Goal: Communication & Community: Answer question/provide support

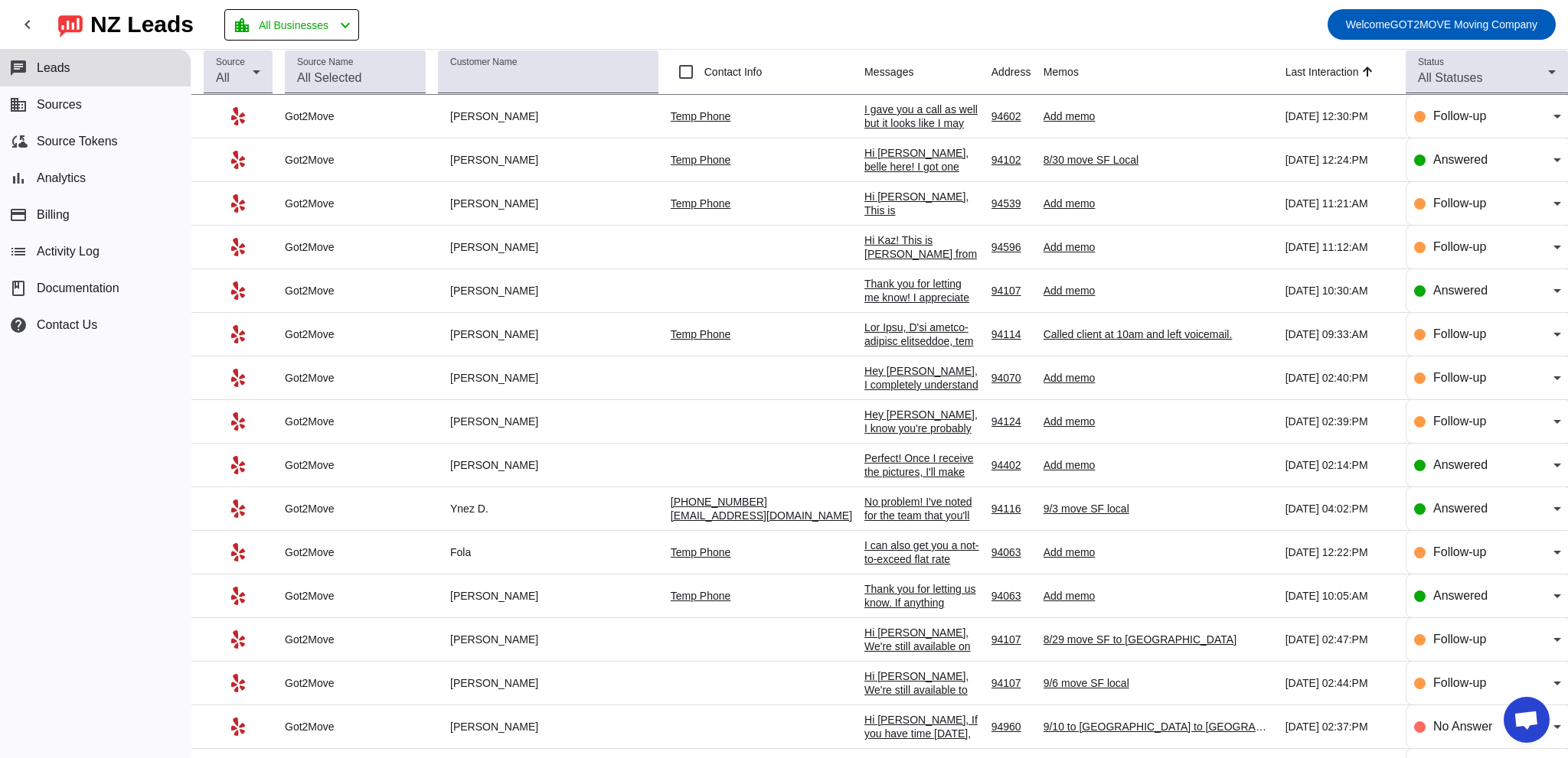
click at [865, 112] on div "I gave you a call as well but it looks like I may have caught you at a busy tim…" at bounding box center [922, 151] width 115 height 96
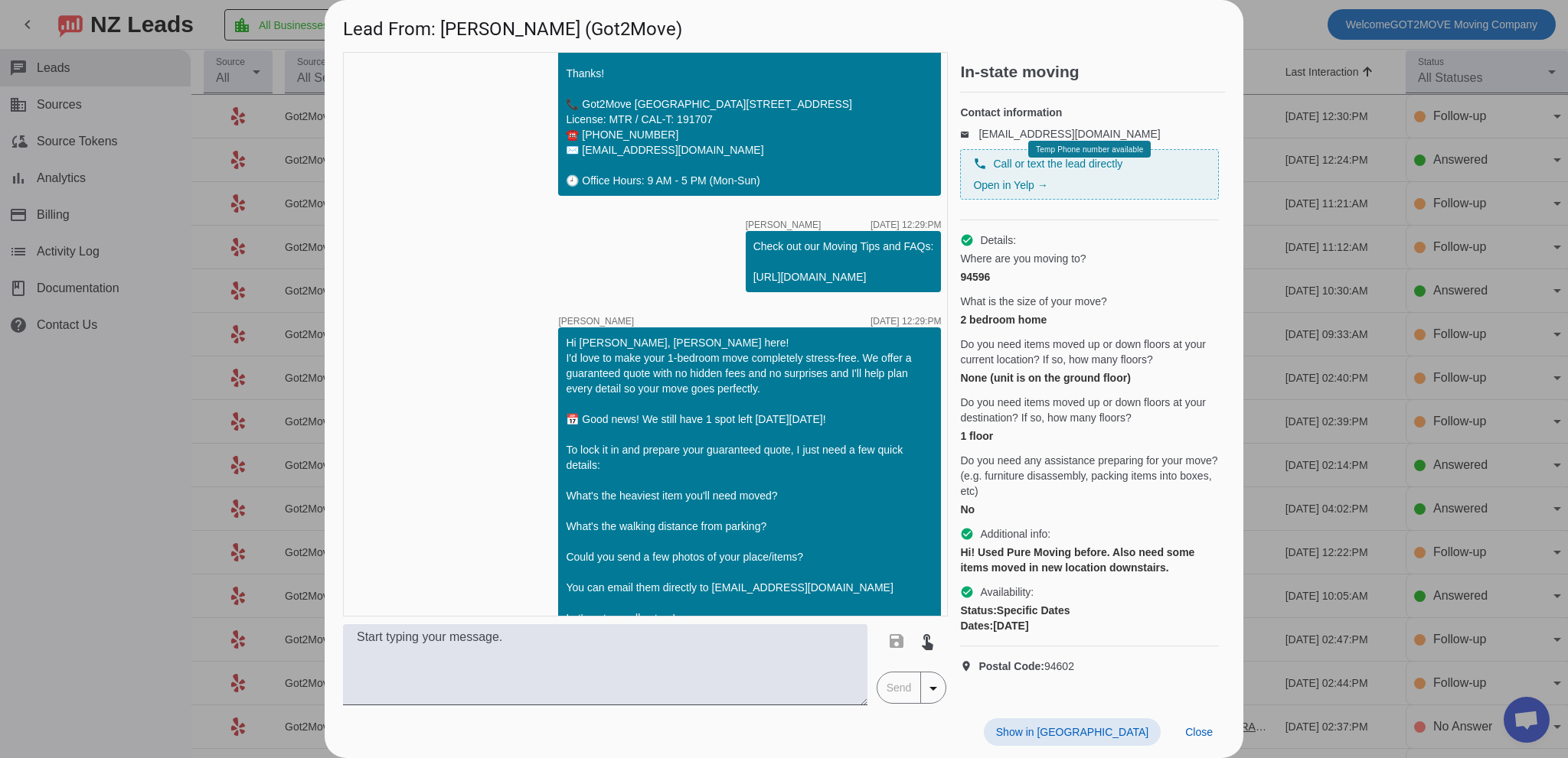
scroll to position [511, 0]
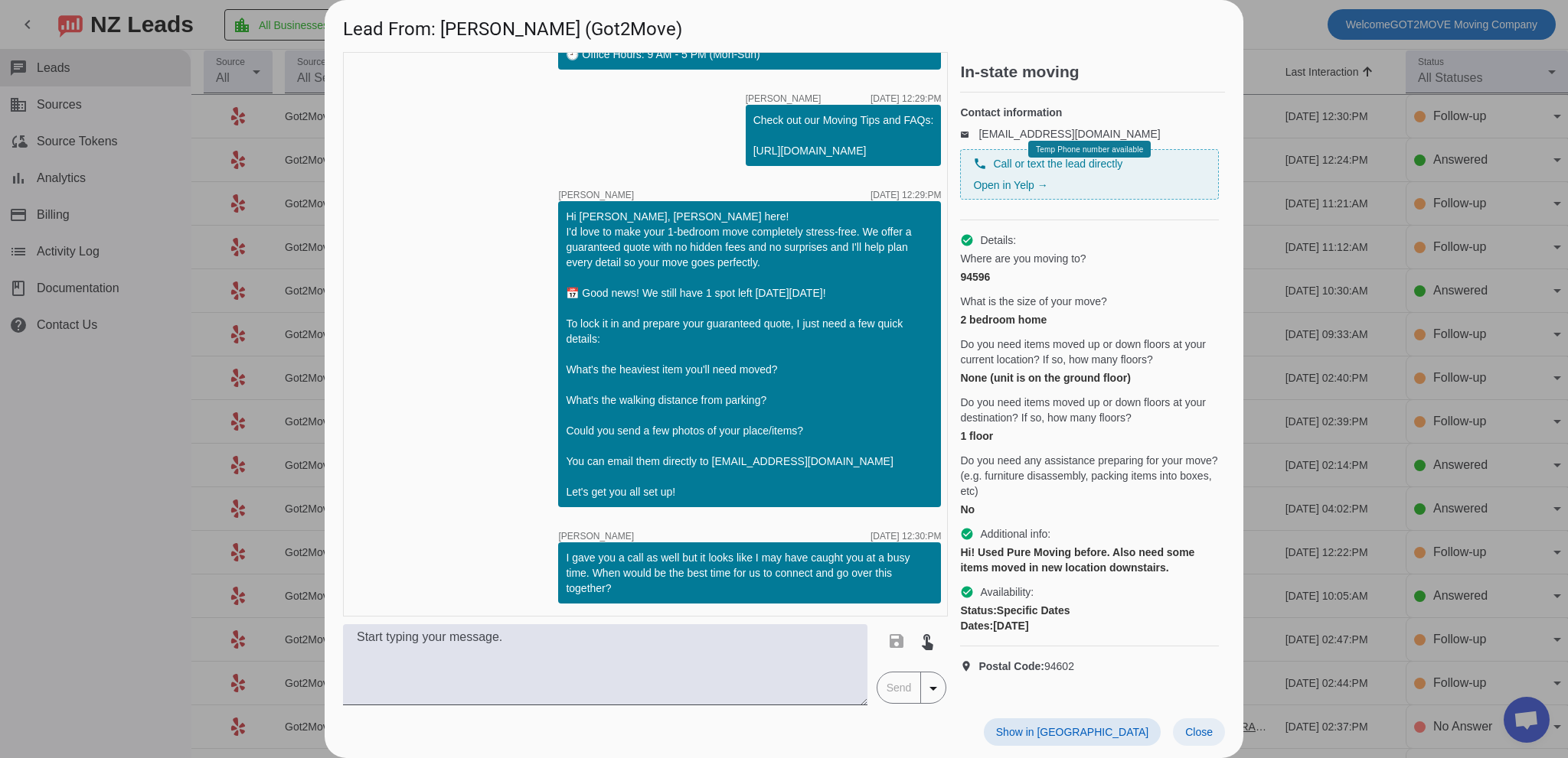
click at [1193, 725] on span at bounding box center [1199, 732] width 52 height 28
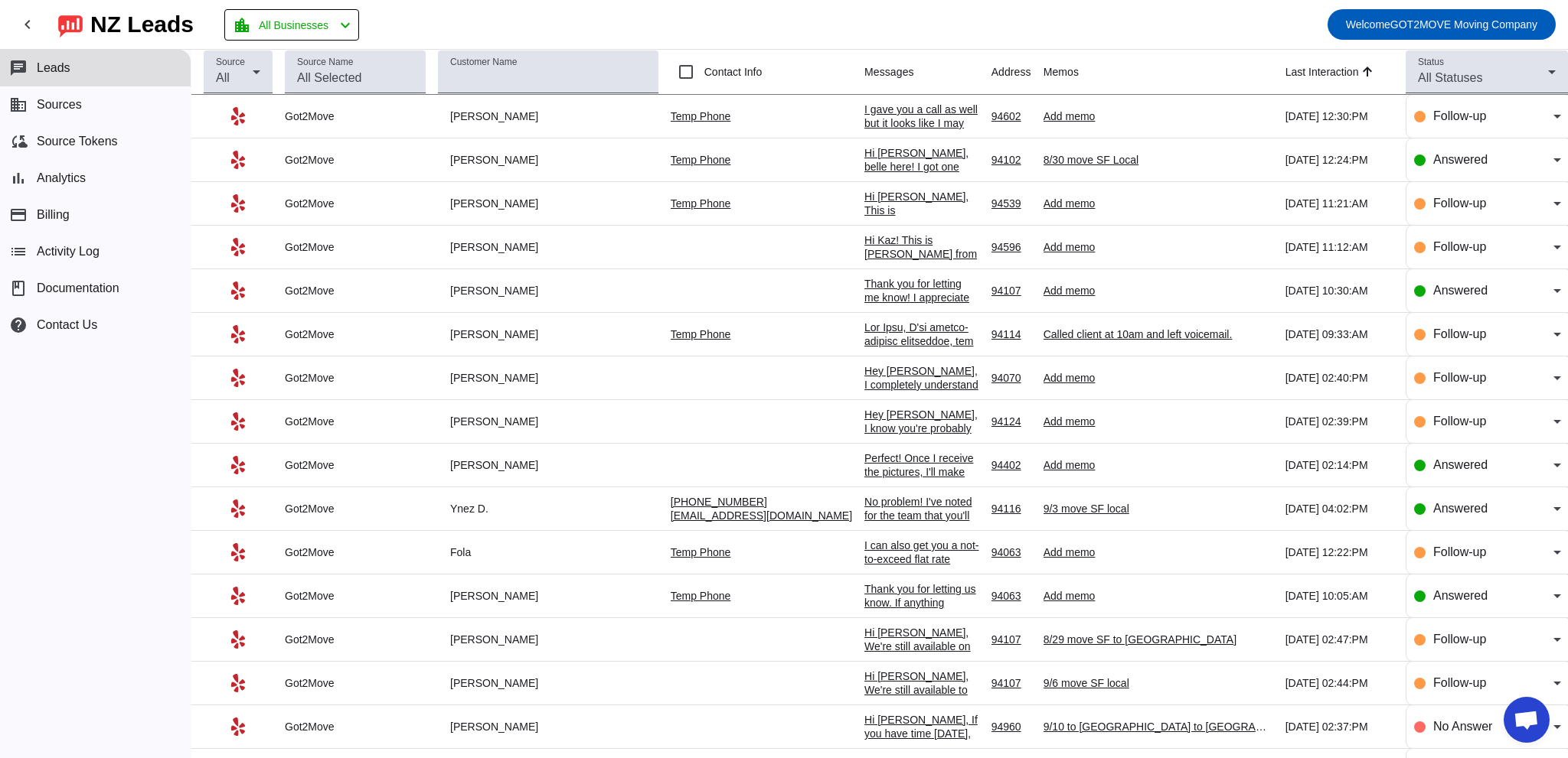
click at [865, 460] on div "Perfect! Once I receive the pictures, I'll make sure everything is set for your…" at bounding box center [922, 576] width 115 height 248
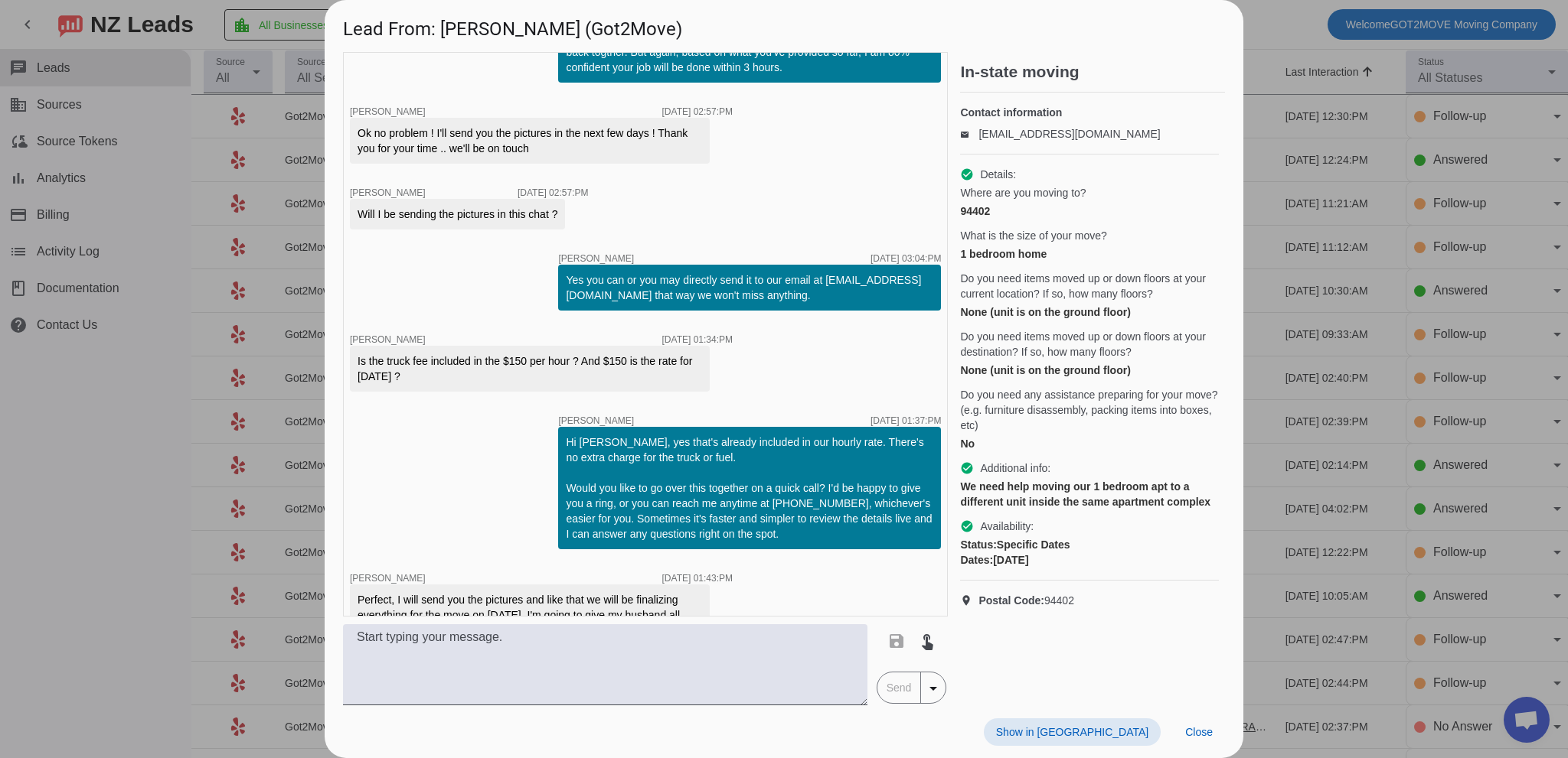
scroll to position [1546, 0]
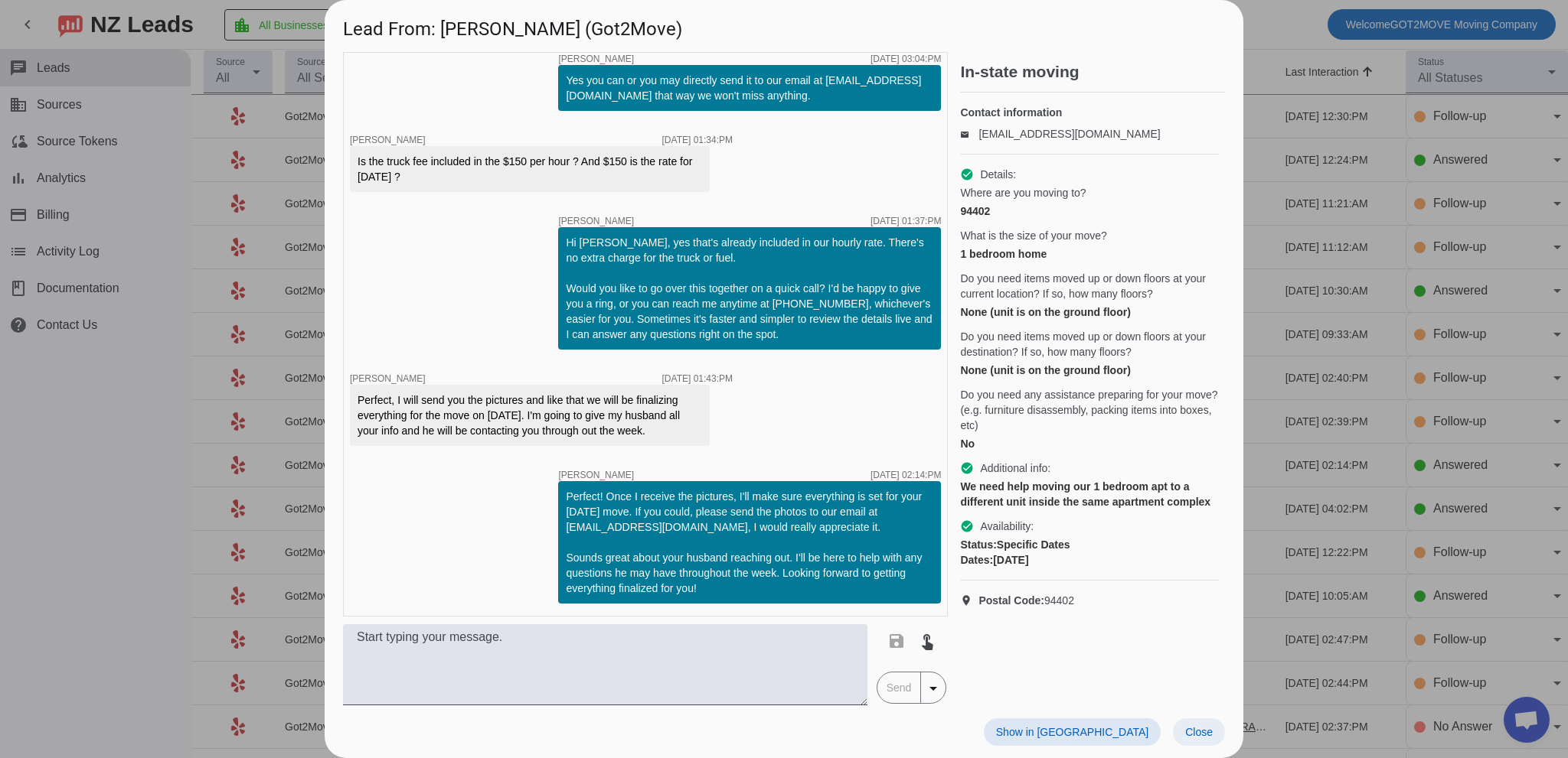
drag, startPoint x: 1206, startPoint y: 743, endPoint x: 1198, endPoint y: 733, distance: 12.8
click at [1201, 737] on button "Close" at bounding box center [1199, 732] width 52 height 28
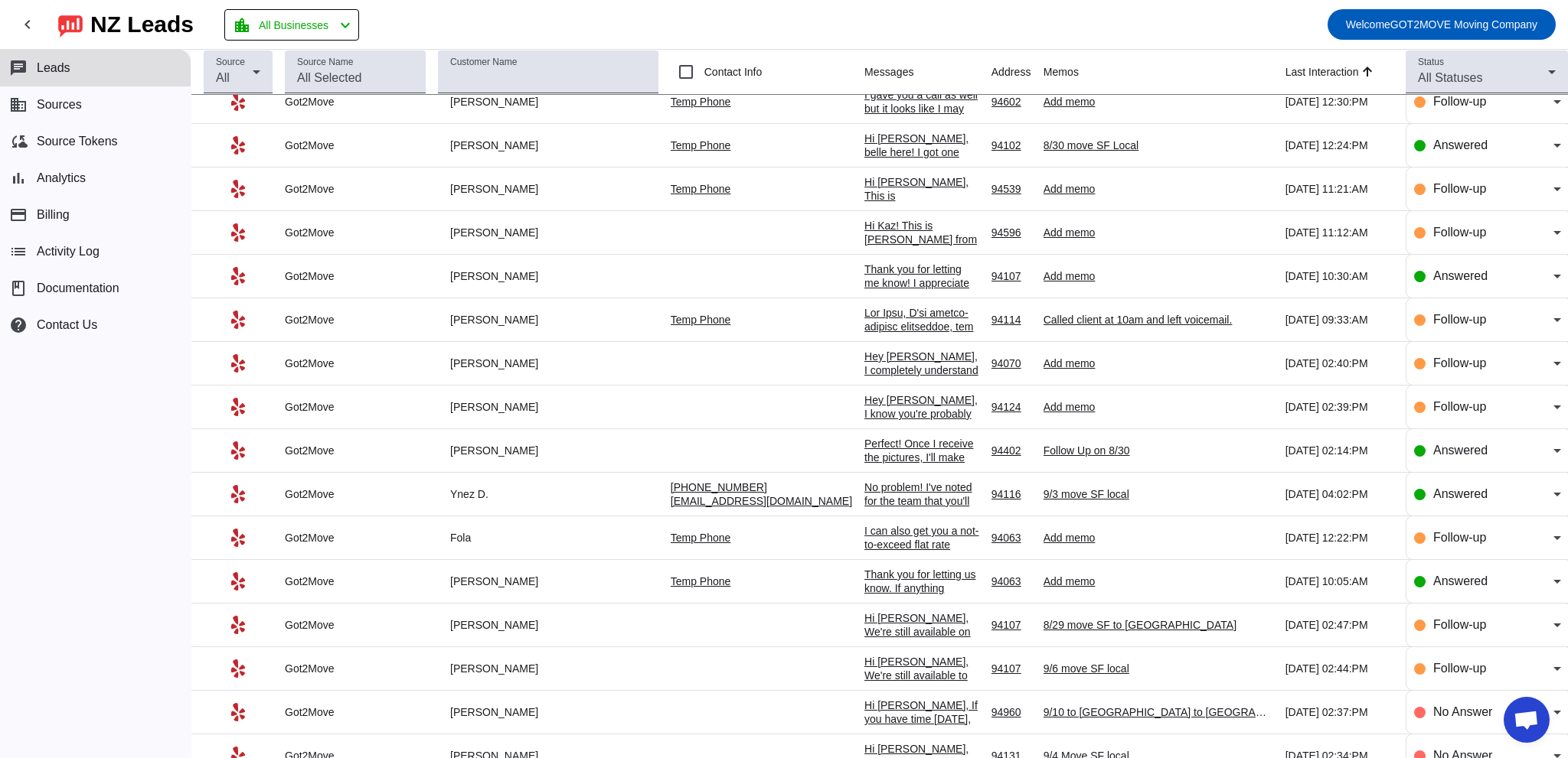
scroll to position [0, 0]
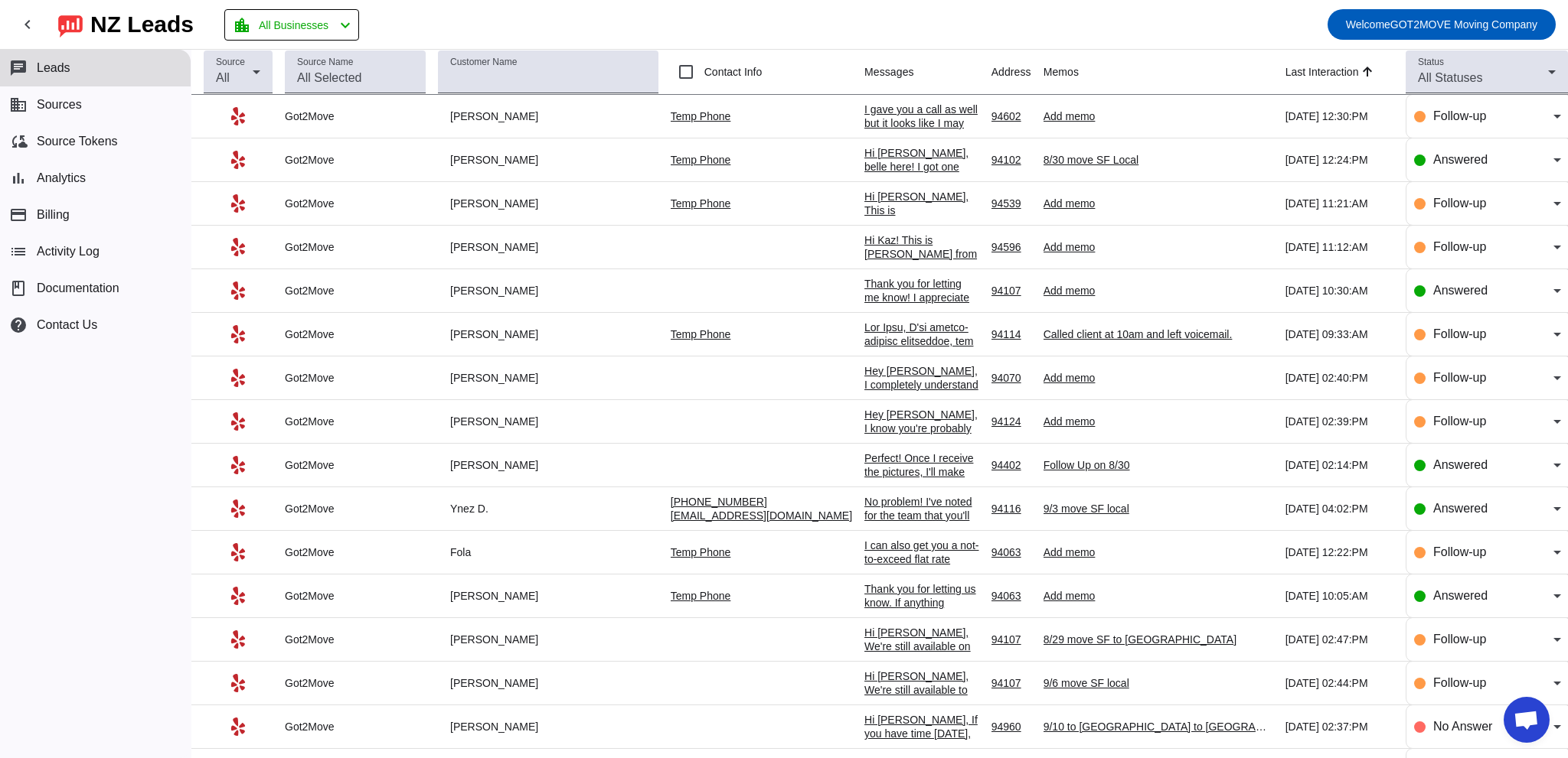
click at [865, 416] on div "Hey [PERSON_NAME], I know you're probably still weighing your options but if yo…" at bounding box center [922, 511] width 115 height 207
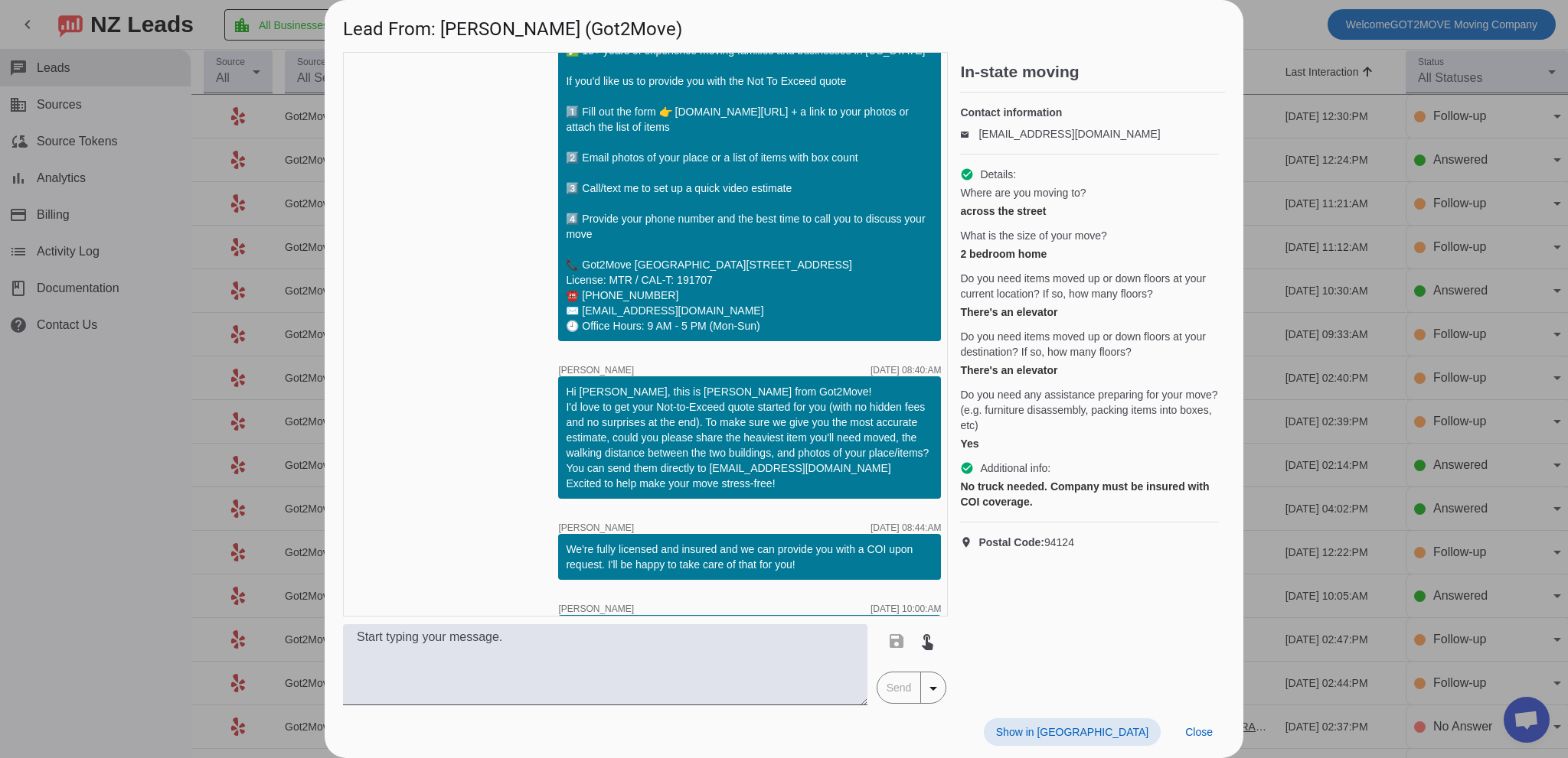
scroll to position [1030, 0]
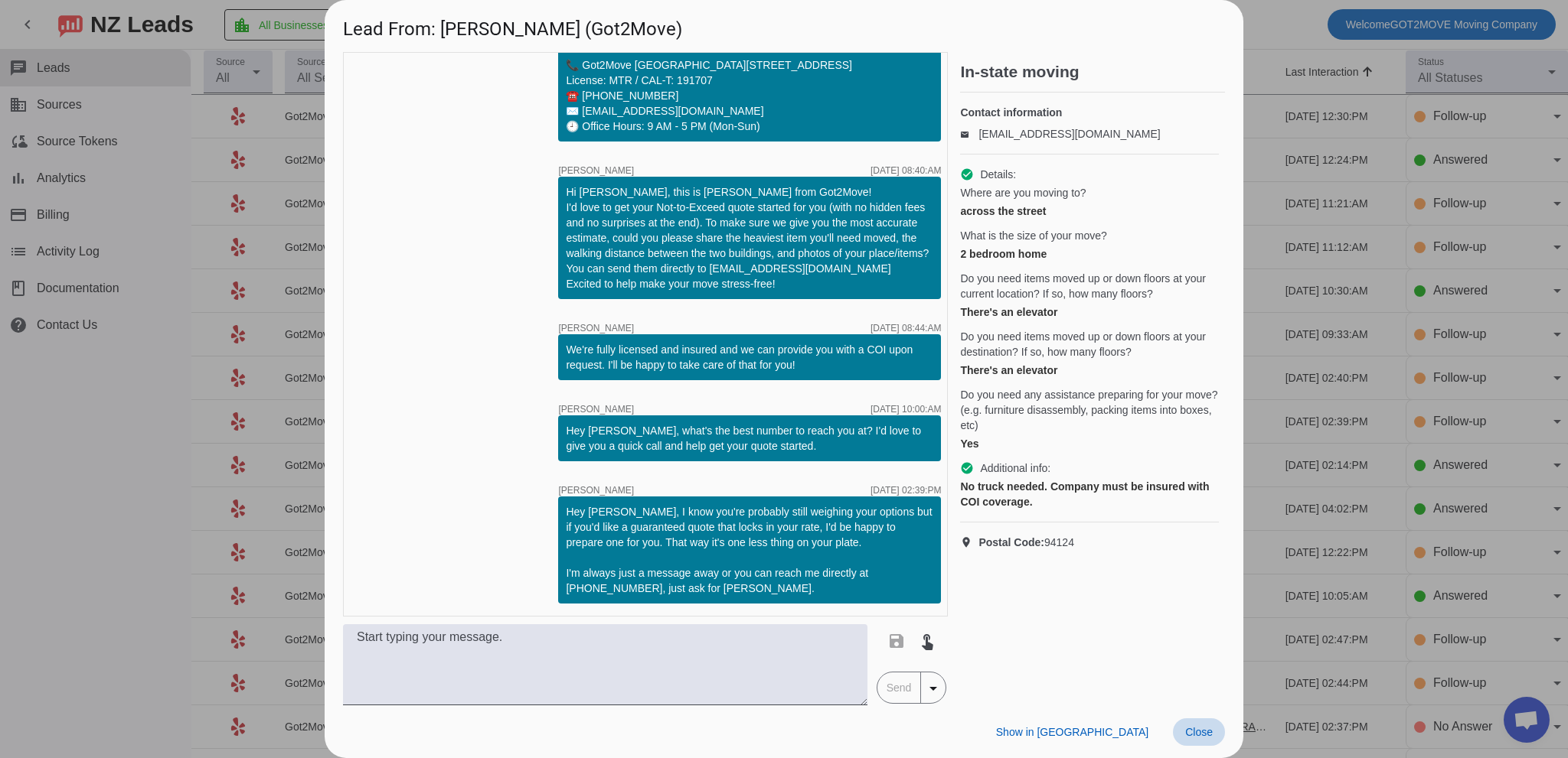
click at [1196, 726] on span "Close" at bounding box center [1200, 732] width 28 height 12
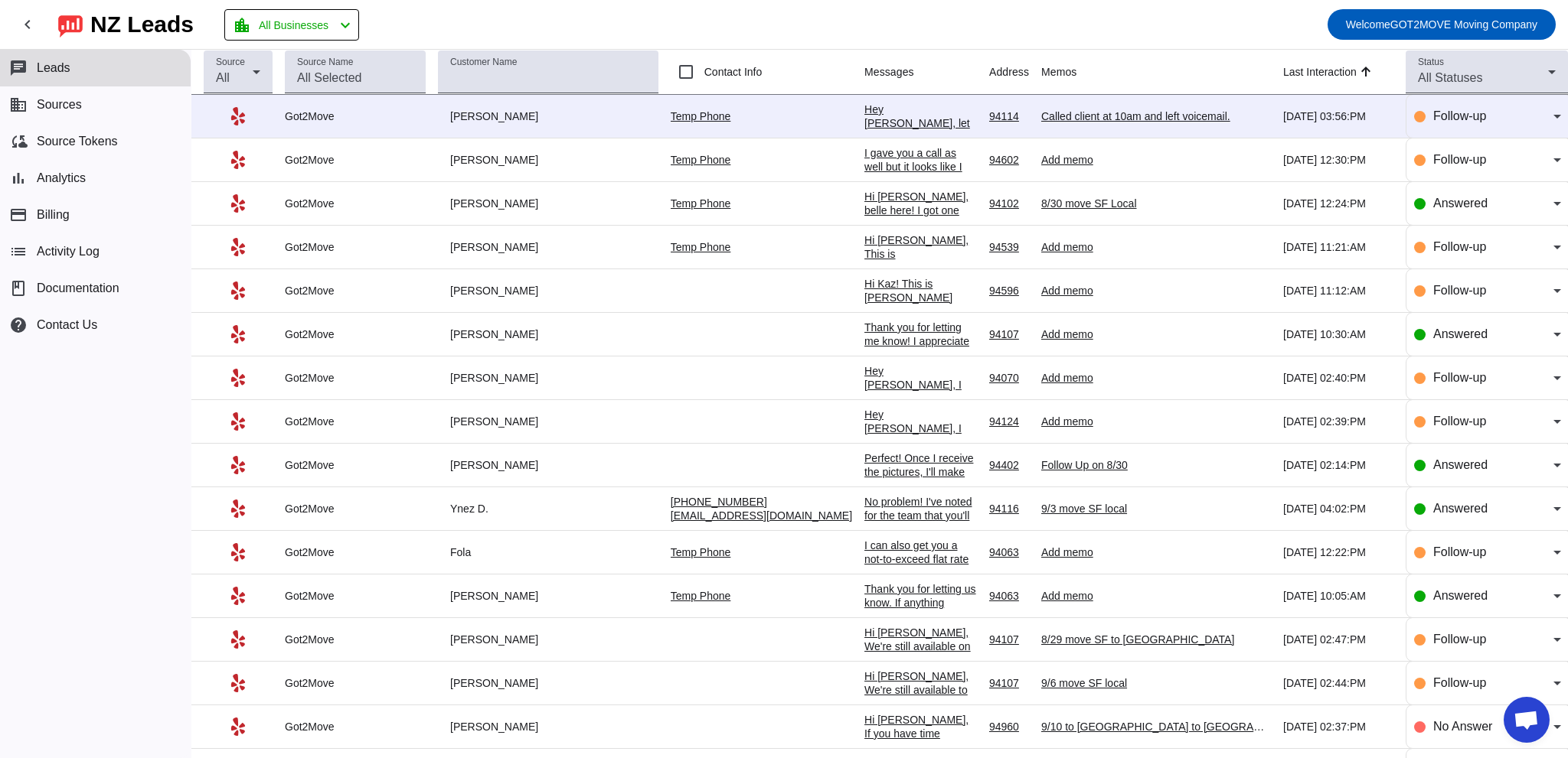
click at [865, 205] on div "Hi [PERSON_NAME], belle here! I got one spot left for 8/30. Let me know if you …" at bounding box center [921, 224] width 112 height 69
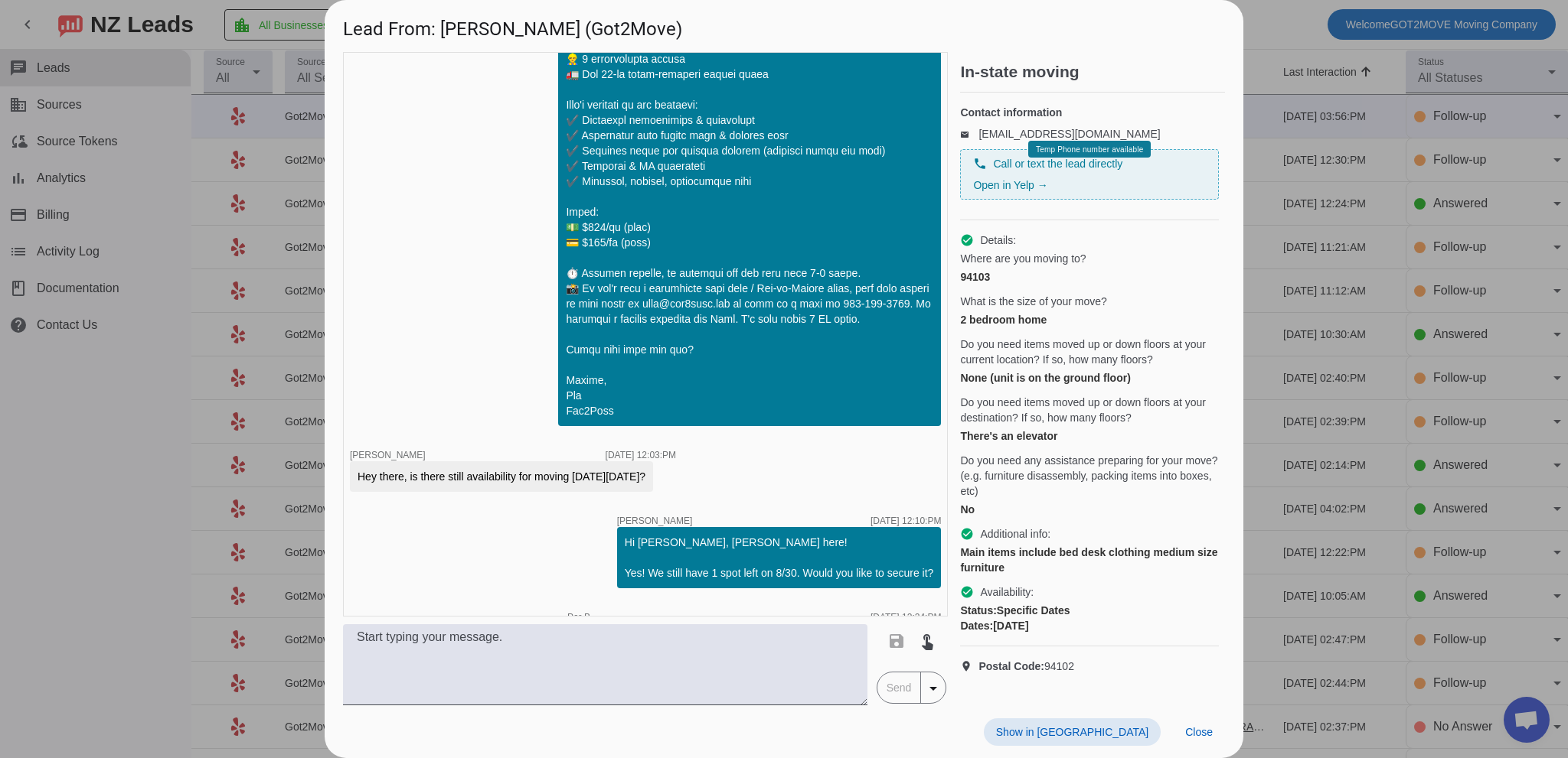
scroll to position [1161, 0]
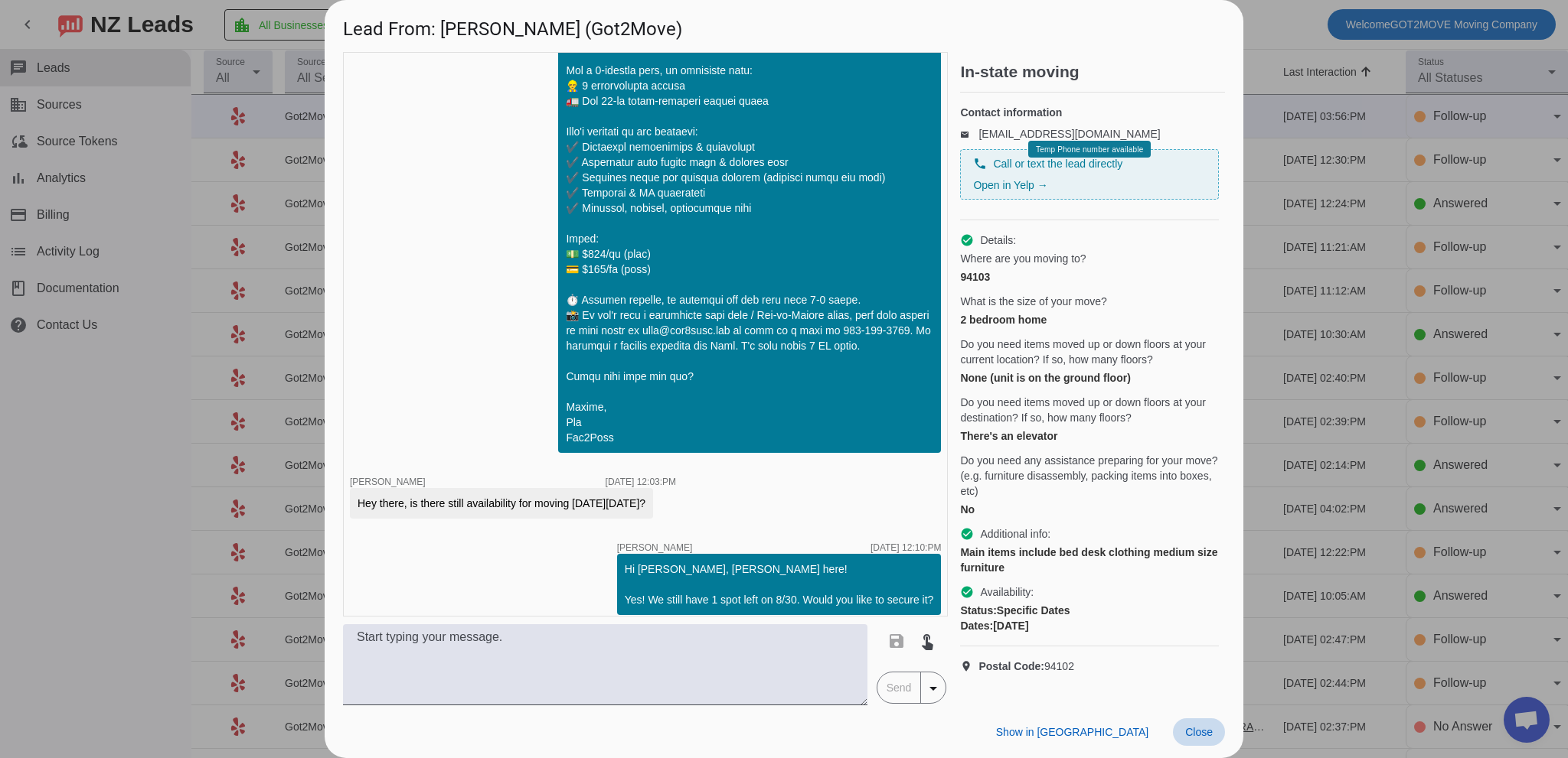
click at [1207, 727] on span "Close" at bounding box center [1200, 732] width 28 height 12
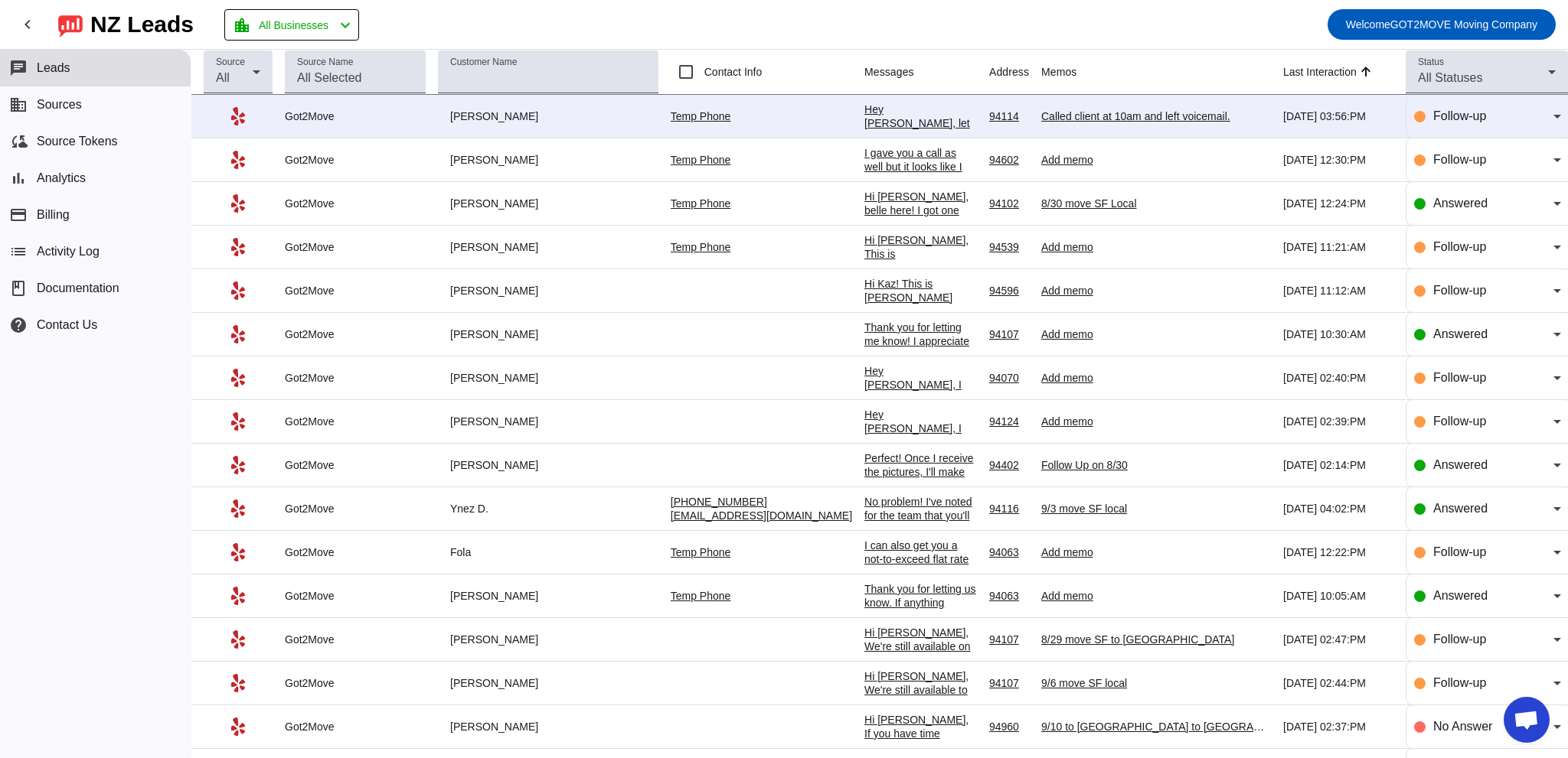
click at [865, 160] on div "I gave you a call as well but it looks like I may have caught you at a busy tim…" at bounding box center [921, 194] width 112 height 96
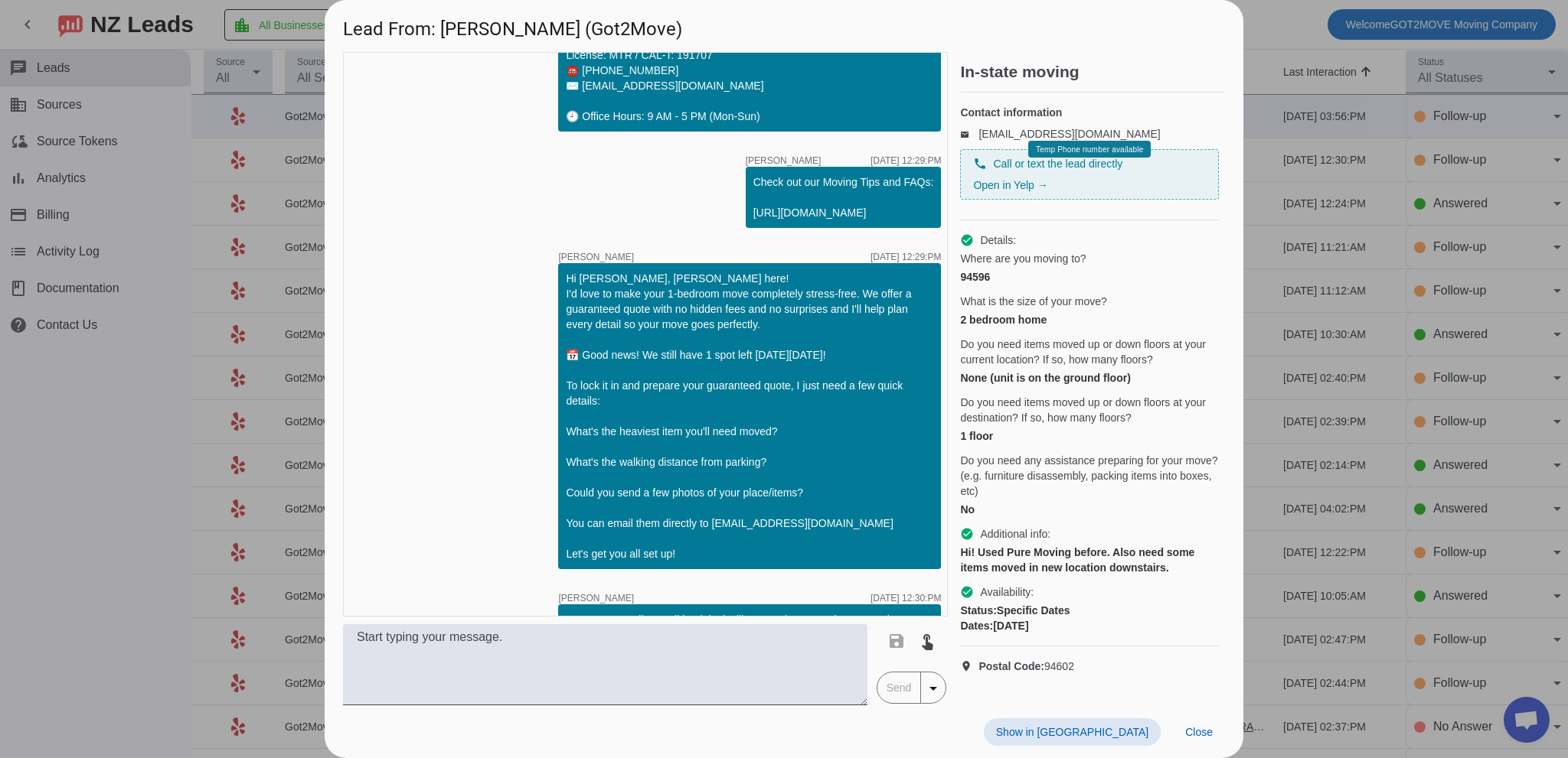
scroll to position [8, 0]
click at [1195, 730] on span "Close" at bounding box center [1200, 732] width 28 height 12
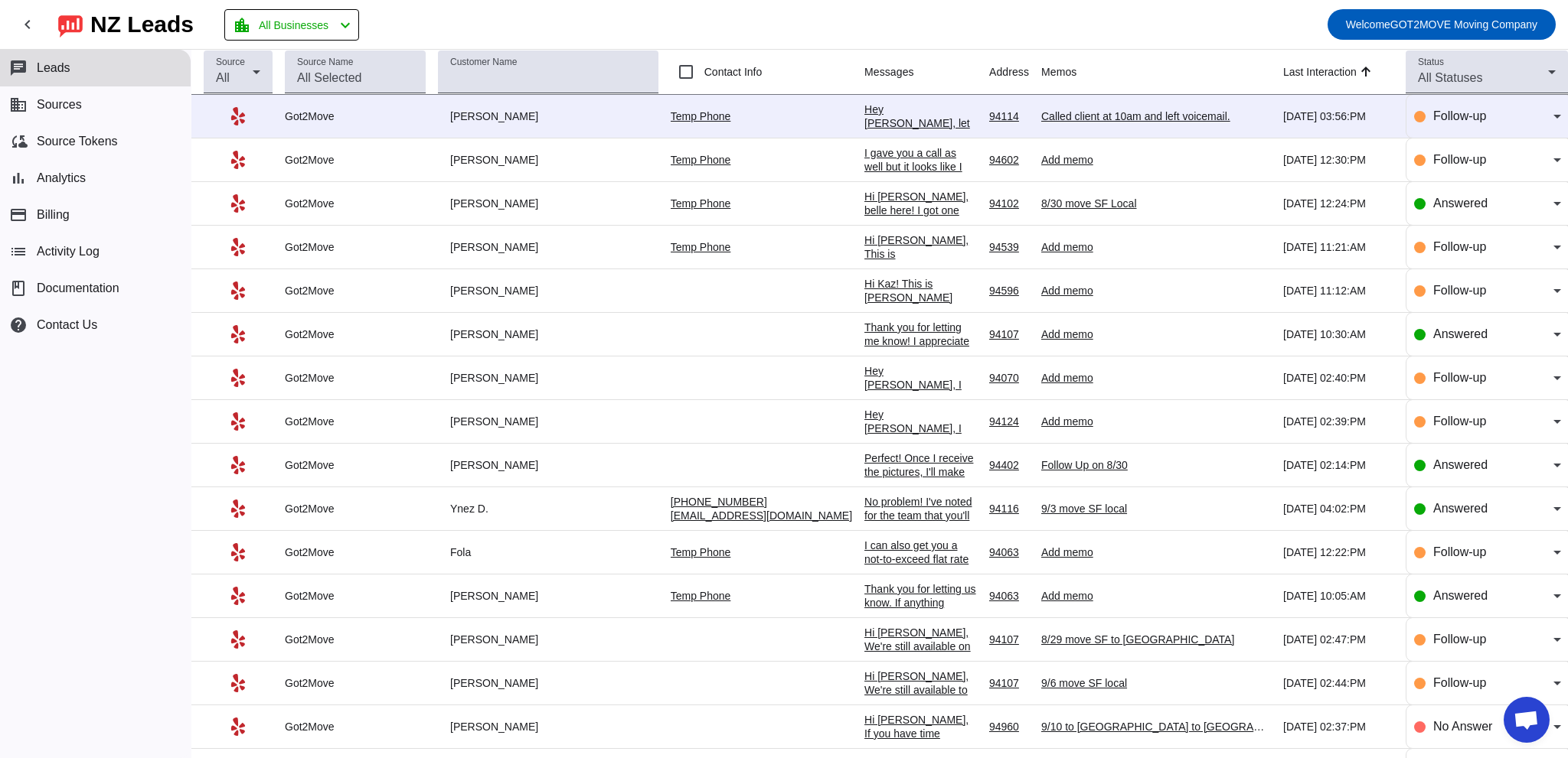
click at [865, 247] on div "Hi [PERSON_NAME], This is [PERSON_NAME] from Got2Move! We make moving easy, str…" at bounding box center [921, 440] width 112 height 413
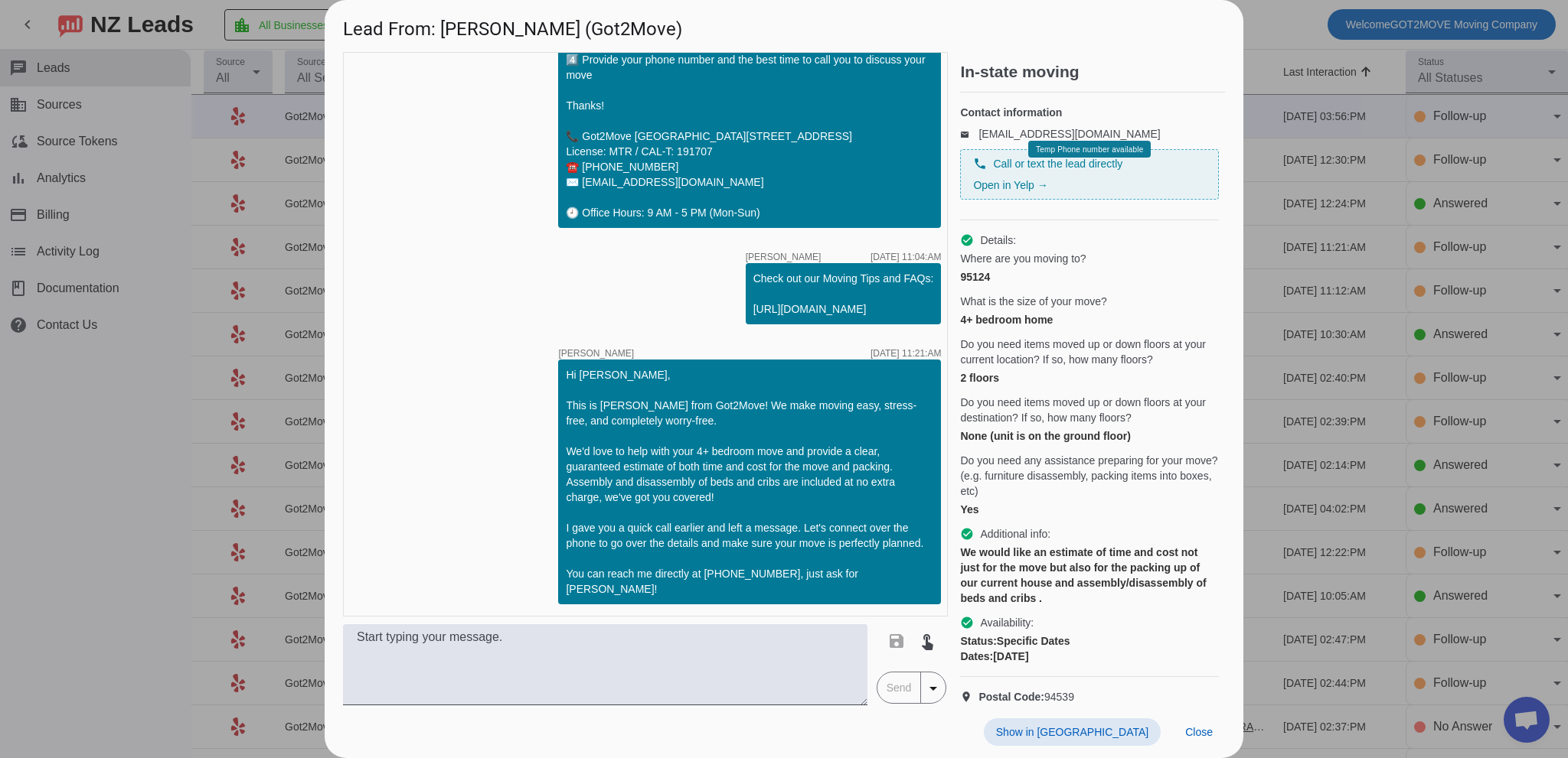
scroll to position [38, 0]
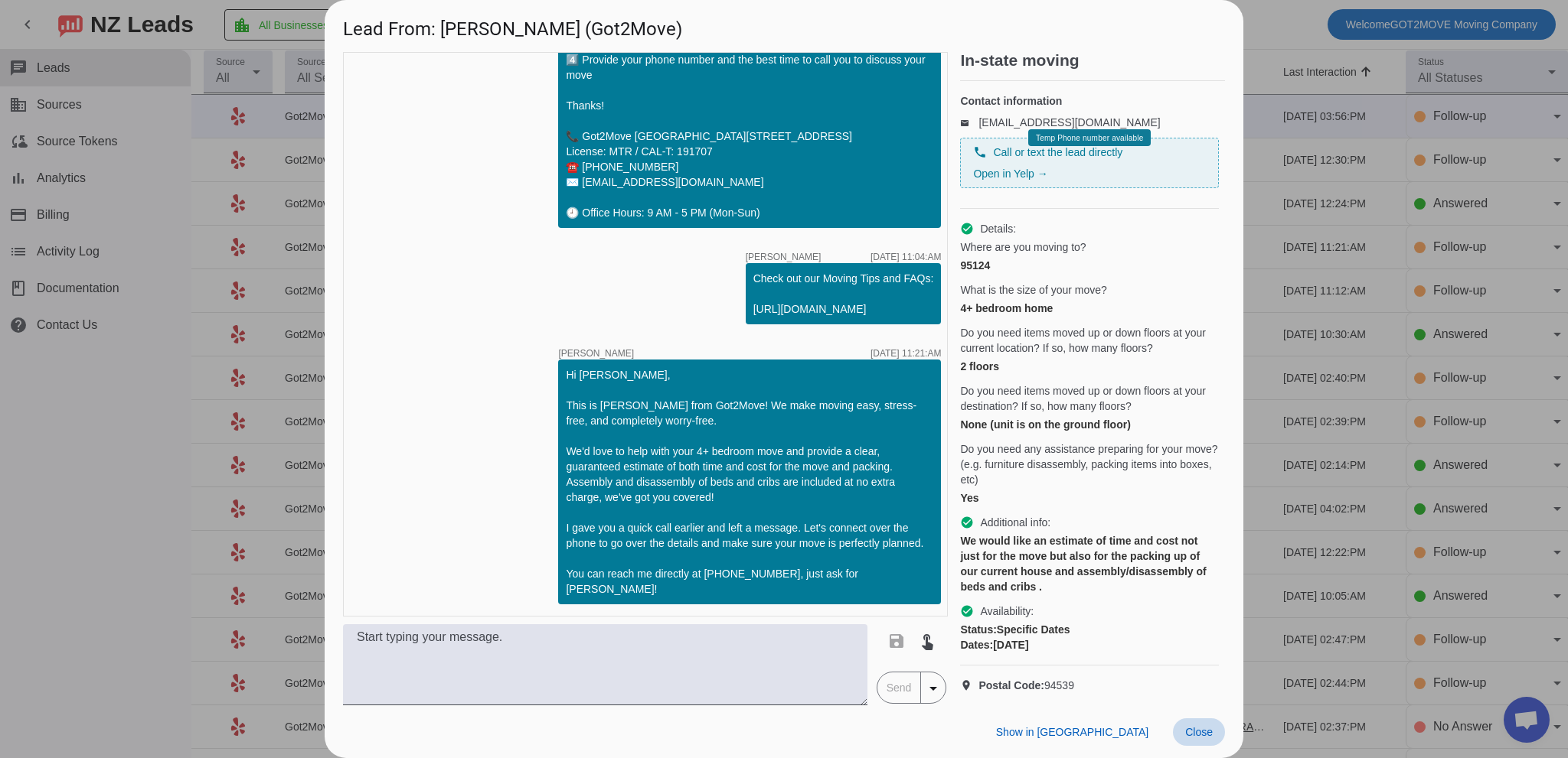
click at [1196, 727] on span "Close" at bounding box center [1200, 732] width 28 height 12
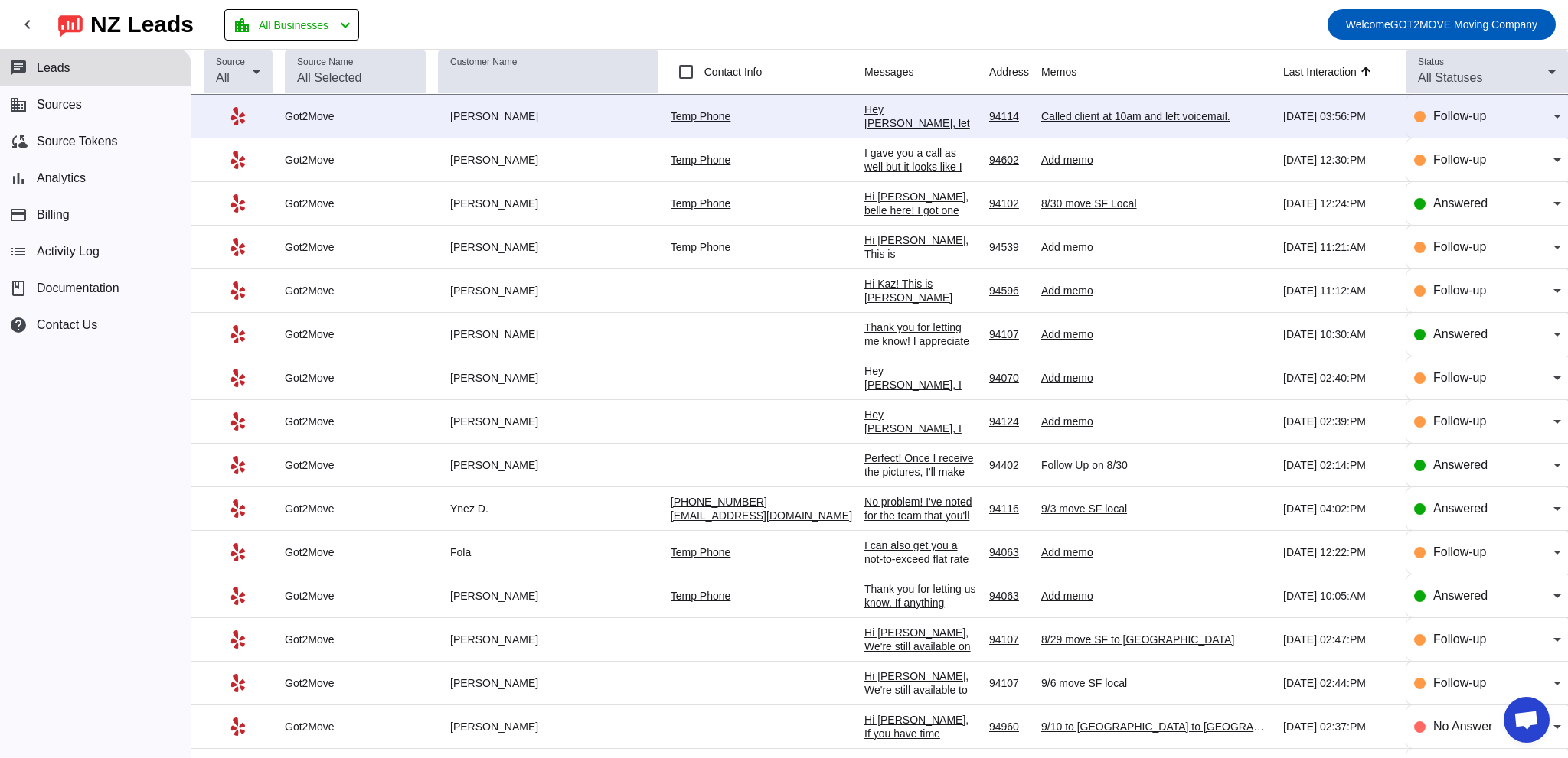
click at [865, 112] on div "Hey [PERSON_NAME], let me know if you're interested! I'd be happy to help!" at bounding box center [921, 137] width 112 height 69
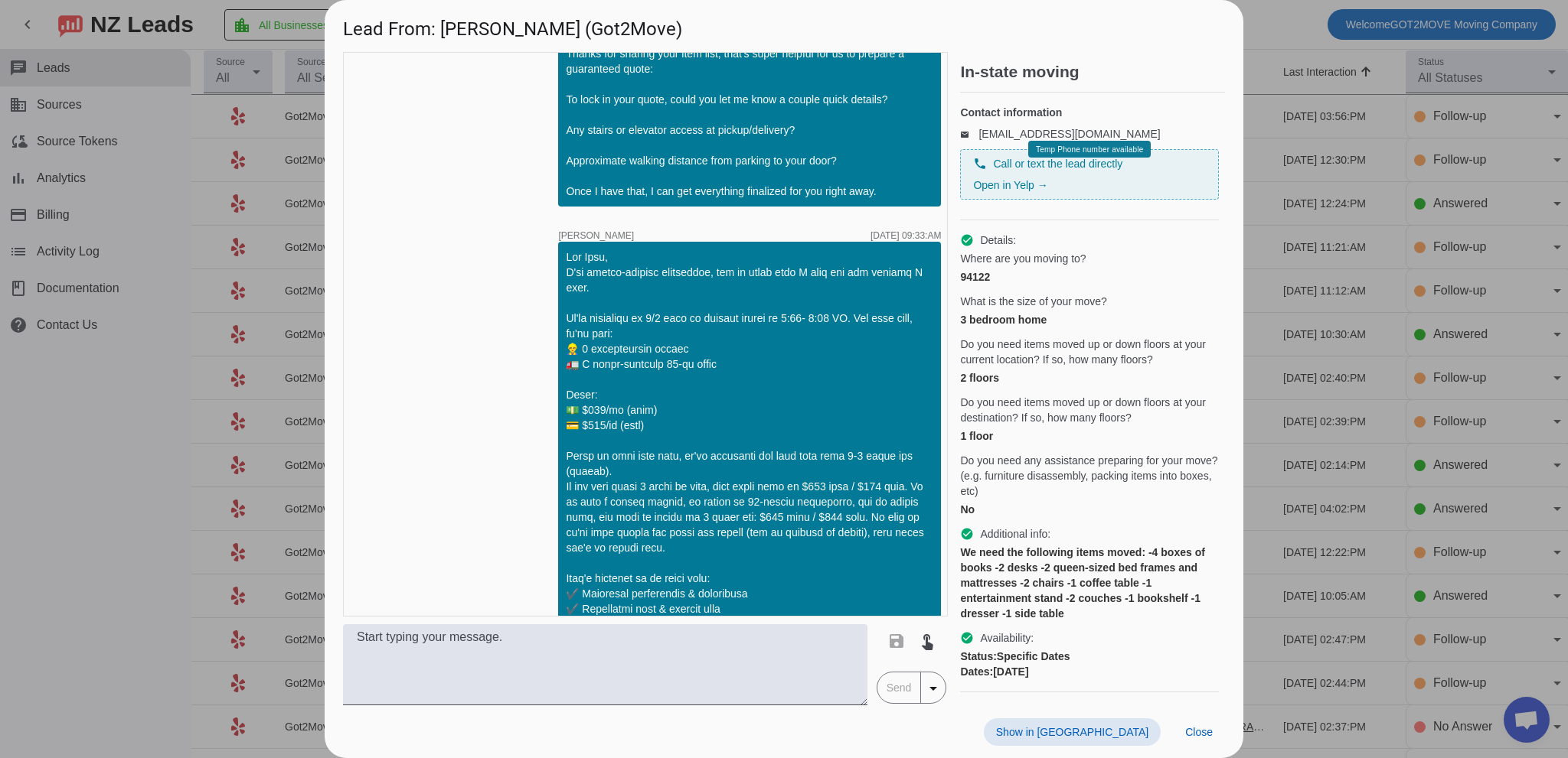
scroll to position [1392, 0]
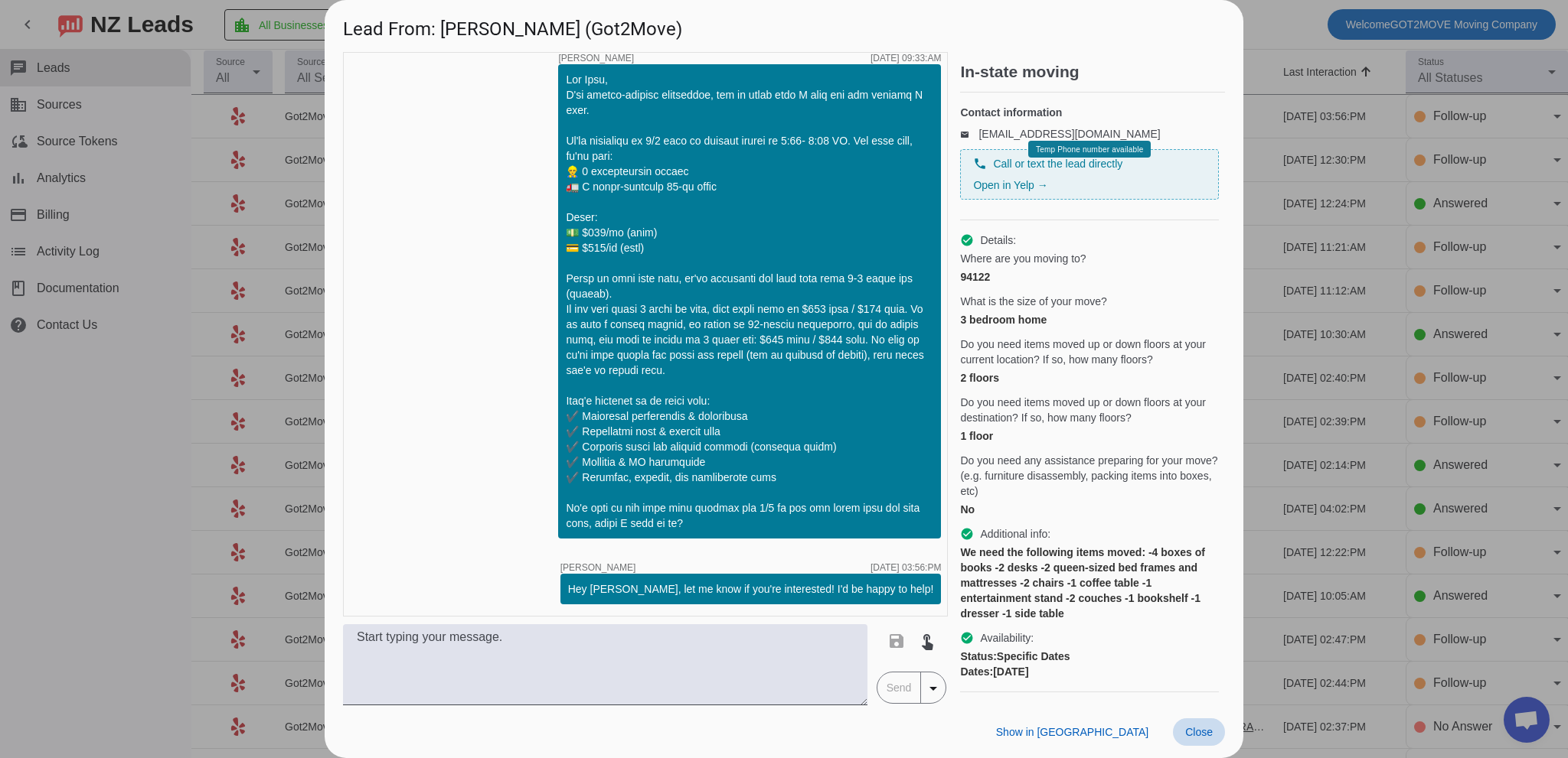
drag, startPoint x: 1196, startPoint y: 730, endPoint x: 942, endPoint y: 572, distance: 299.1
click at [1197, 730] on span "Close" at bounding box center [1200, 732] width 28 height 12
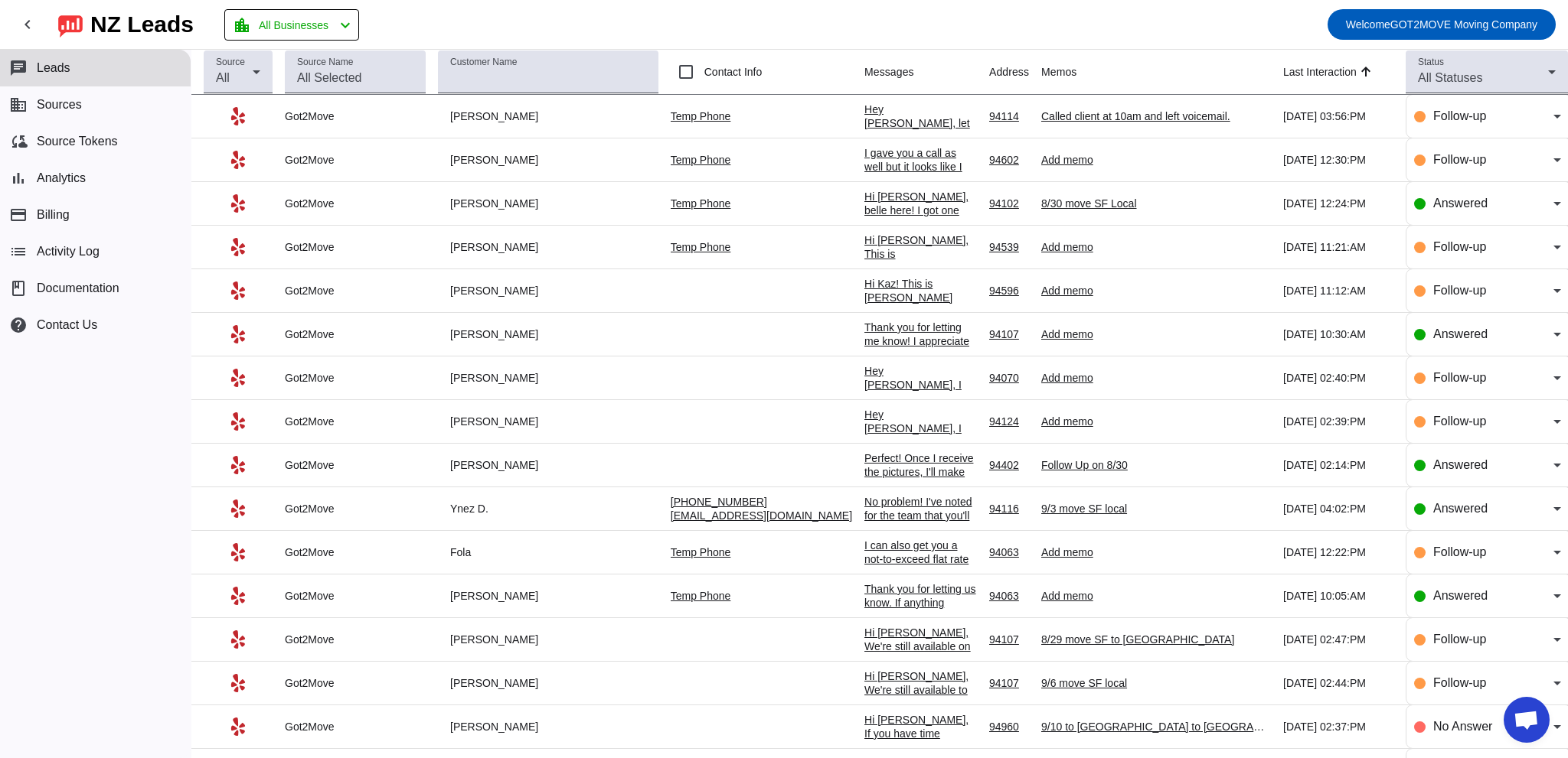
click at [865, 167] on div "I gave you a call as well but it looks like I may have caught you at a busy tim…" at bounding box center [921, 194] width 112 height 96
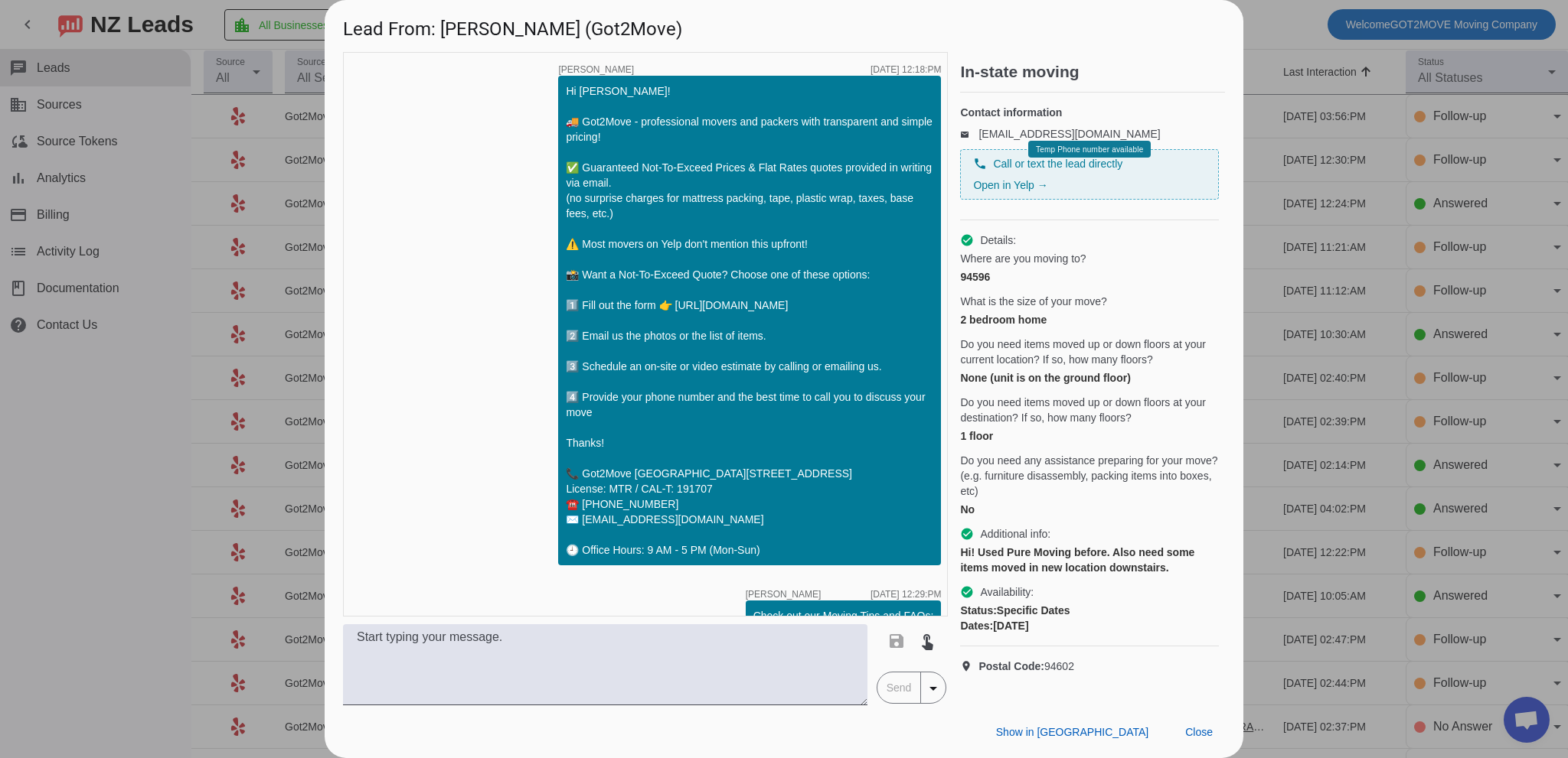
scroll to position [511, 0]
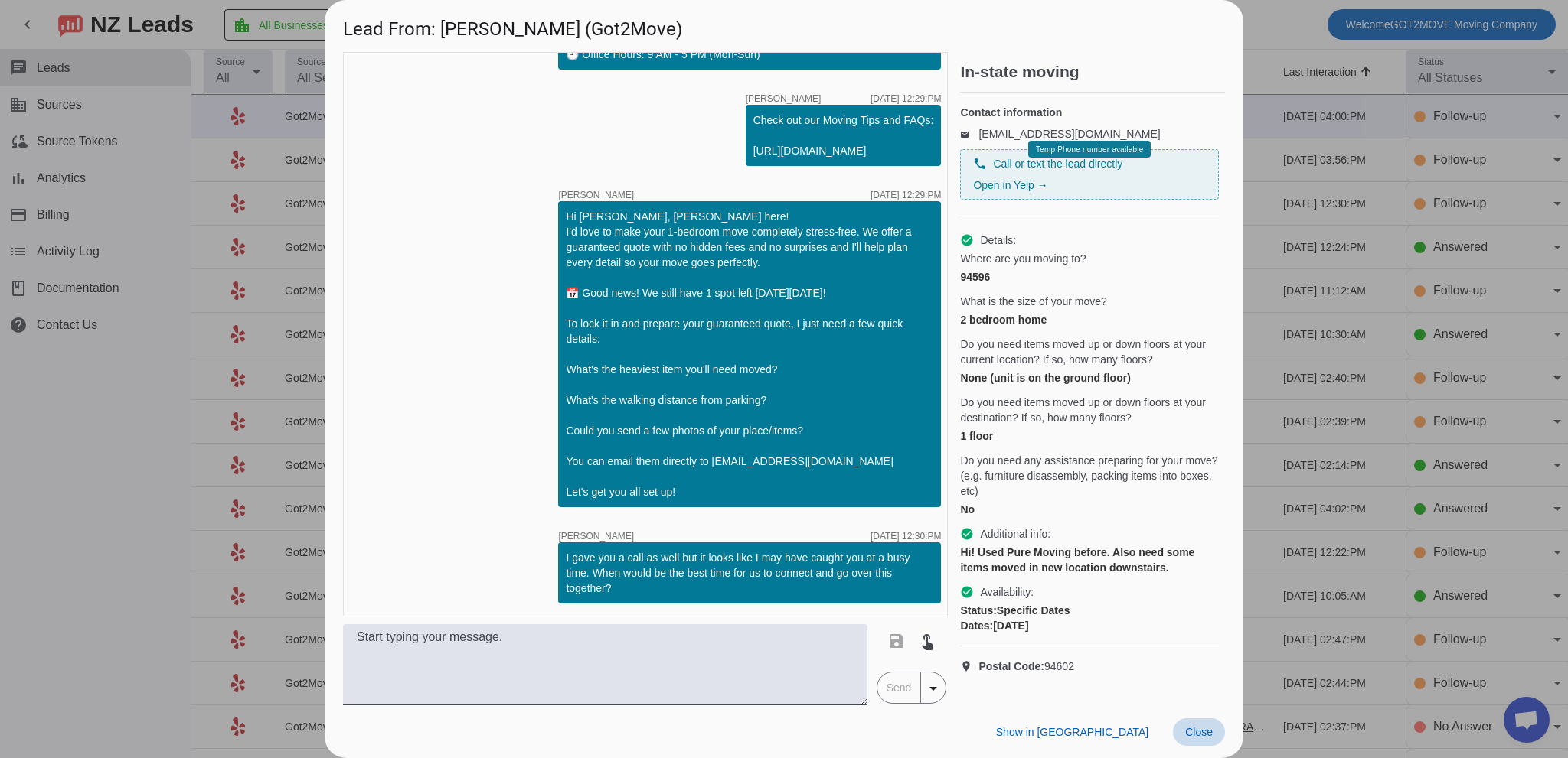
click at [1207, 730] on span "Close" at bounding box center [1200, 732] width 28 height 12
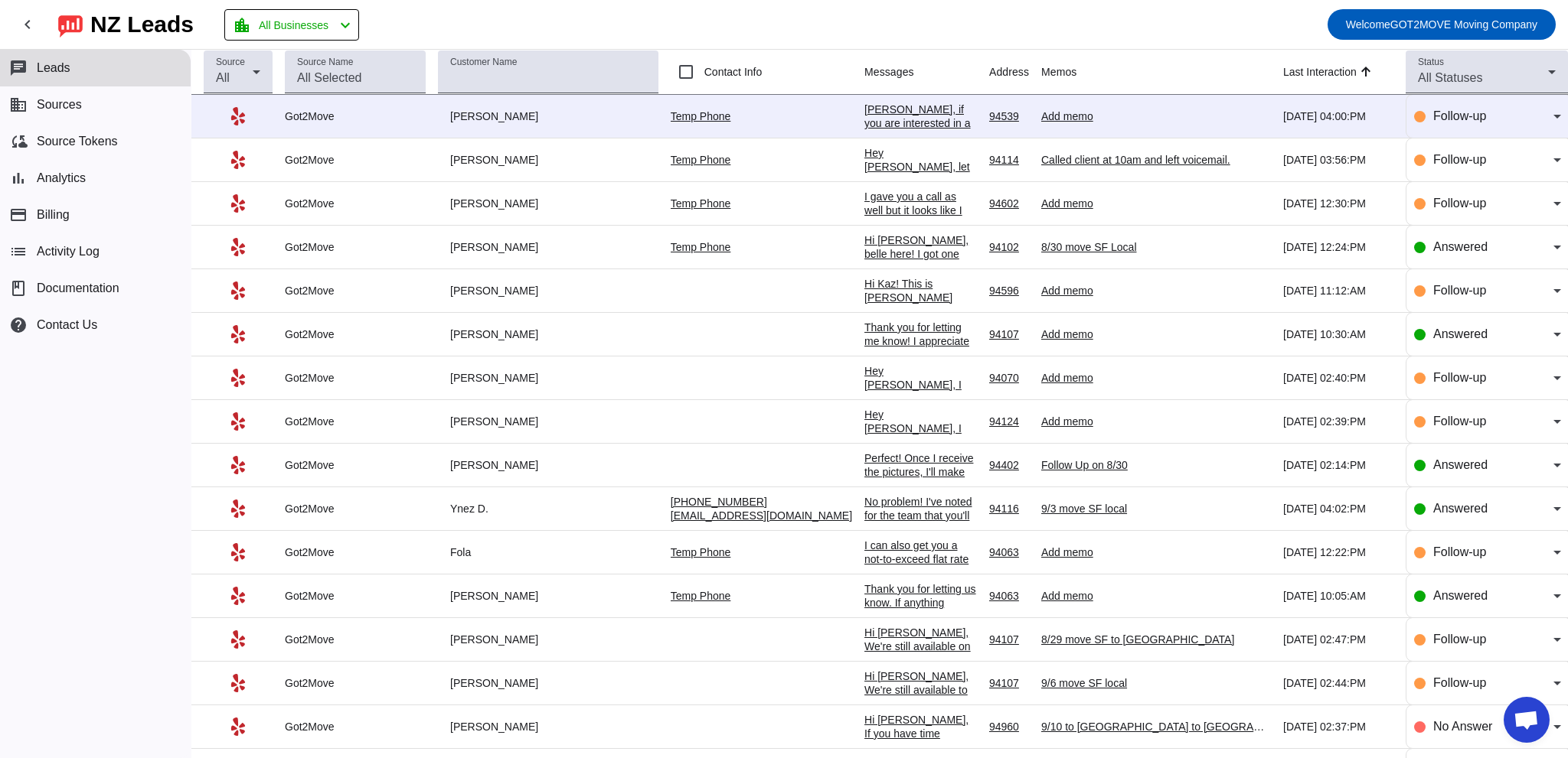
click at [865, 119] on div "[PERSON_NAME], if you are interested in a free on-site estimate this week, let …" at bounding box center [921, 199] width 112 height 193
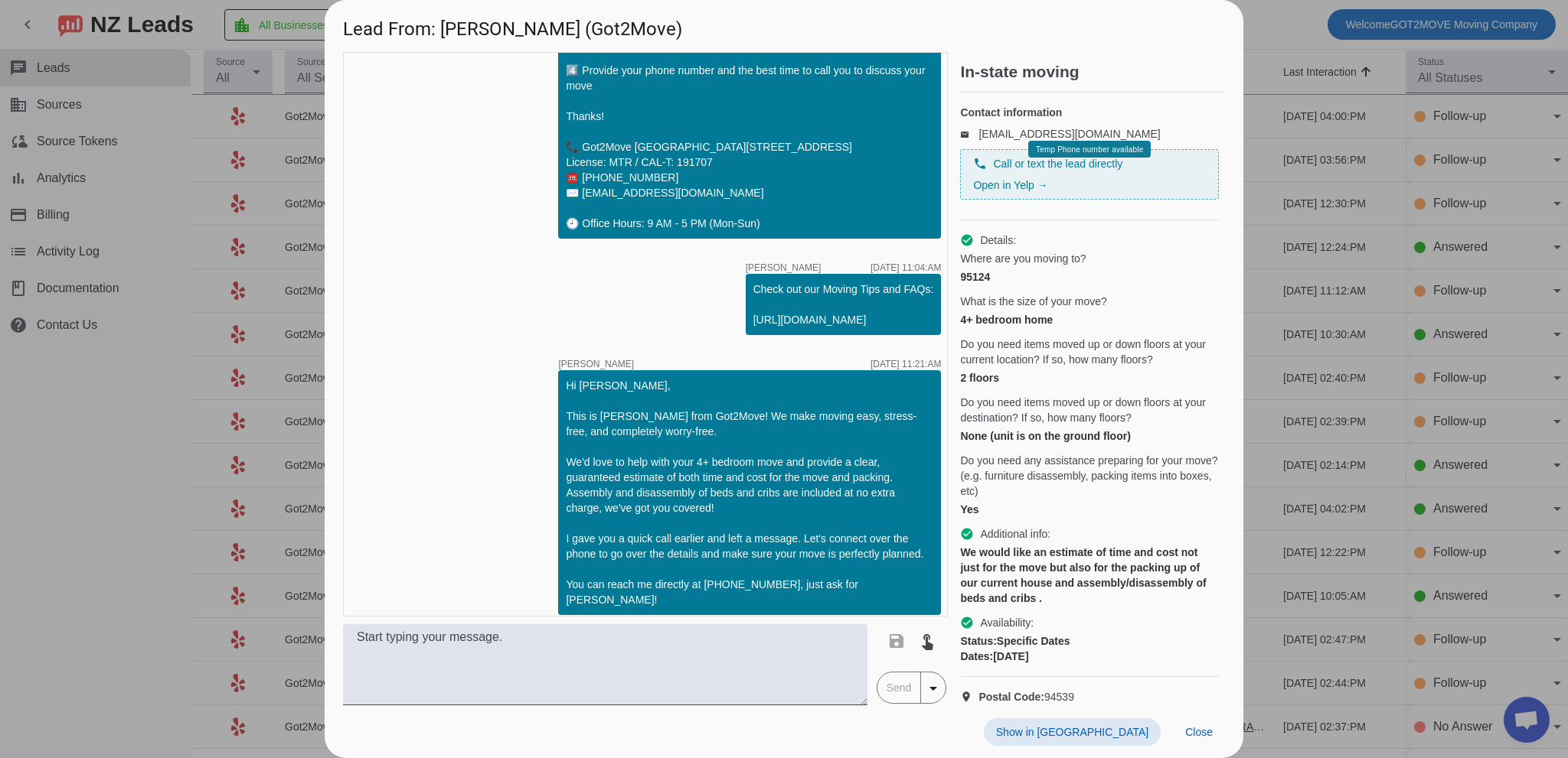
scroll to position [479, 0]
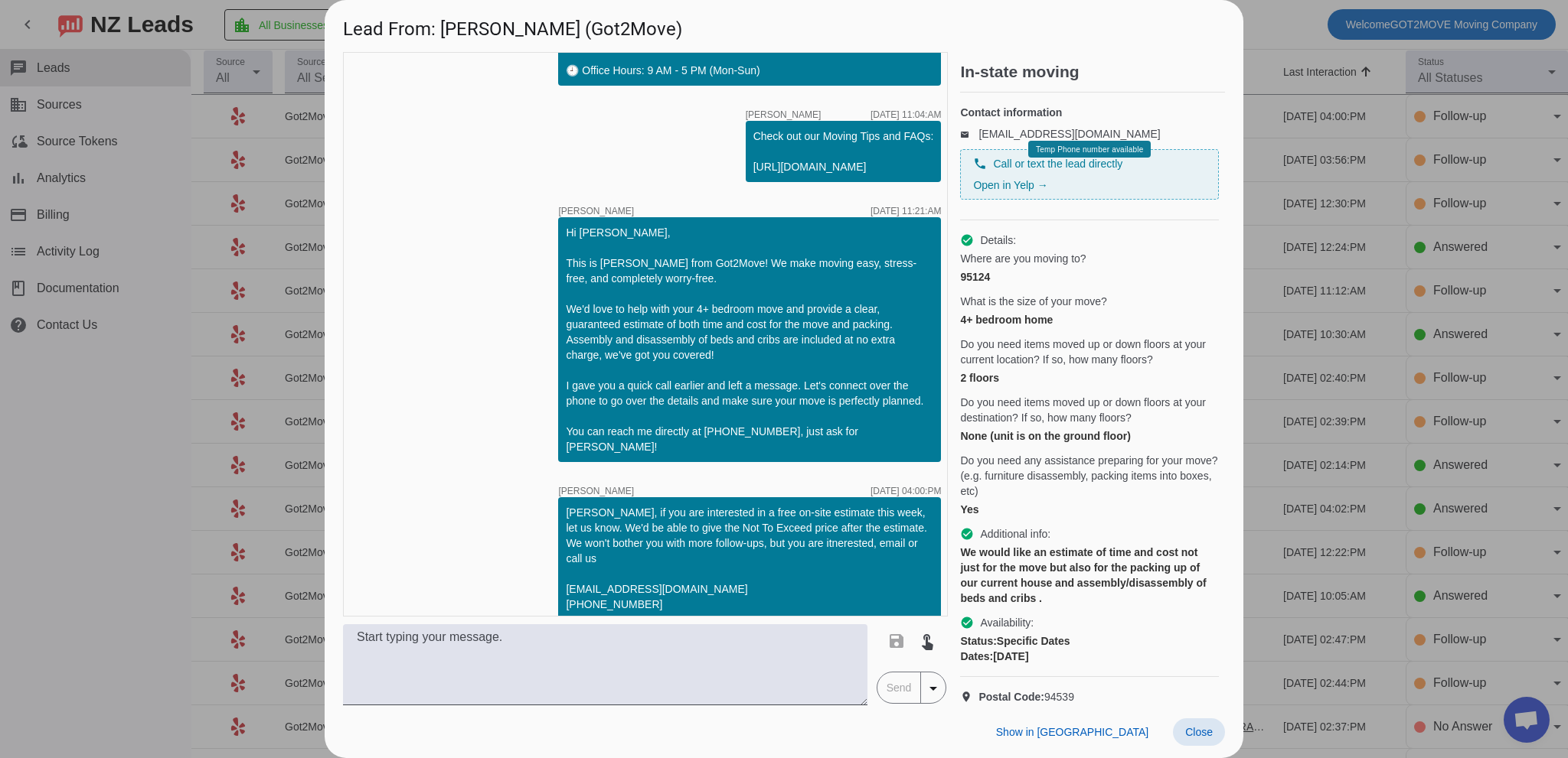
click at [1203, 729] on span "Close" at bounding box center [1200, 732] width 28 height 12
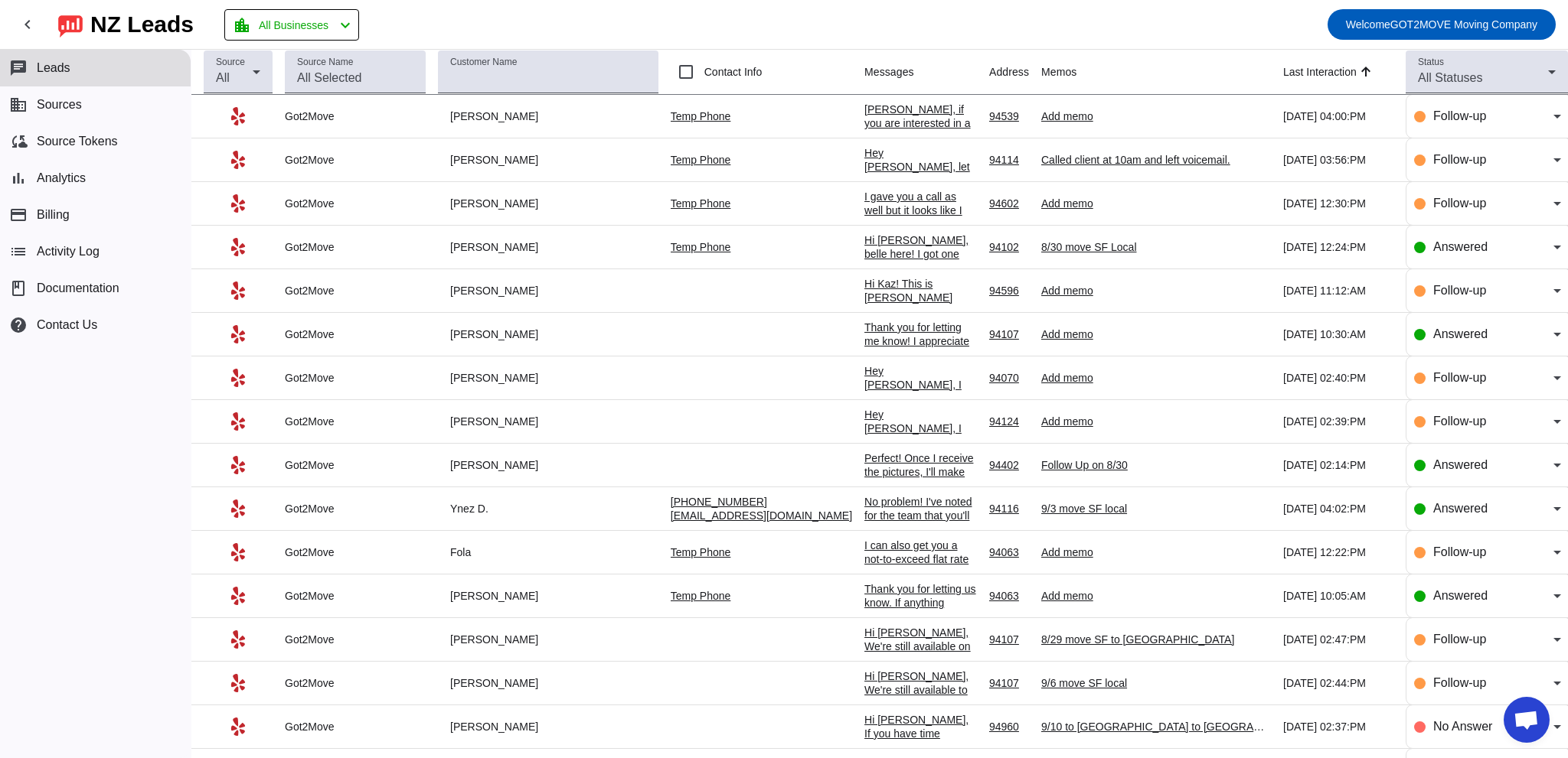
click at [865, 207] on div "I gave you a call as well but it looks like I may have caught you at a busy tim…" at bounding box center [921, 238] width 112 height 96
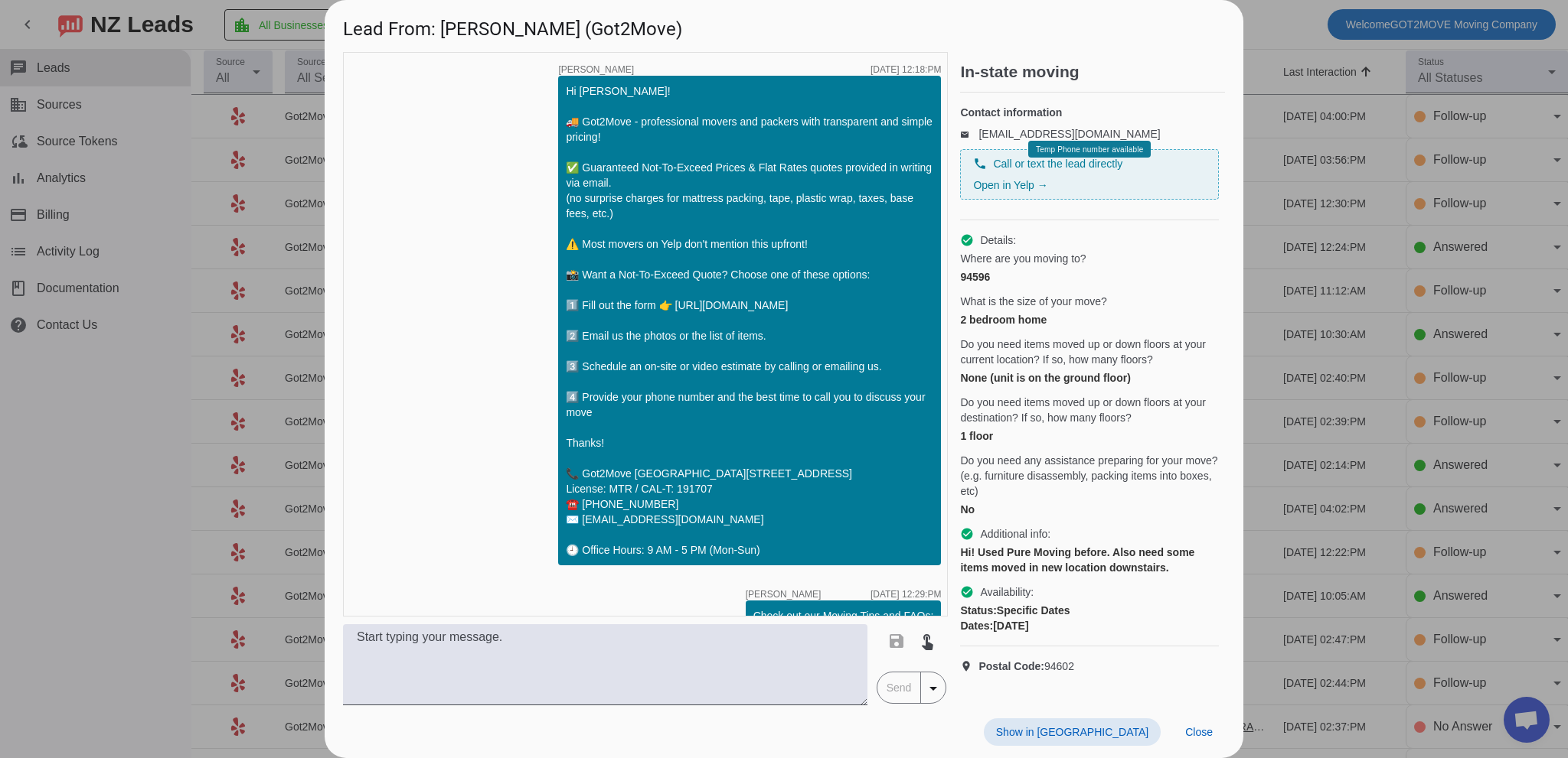
scroll to position [511, 0]
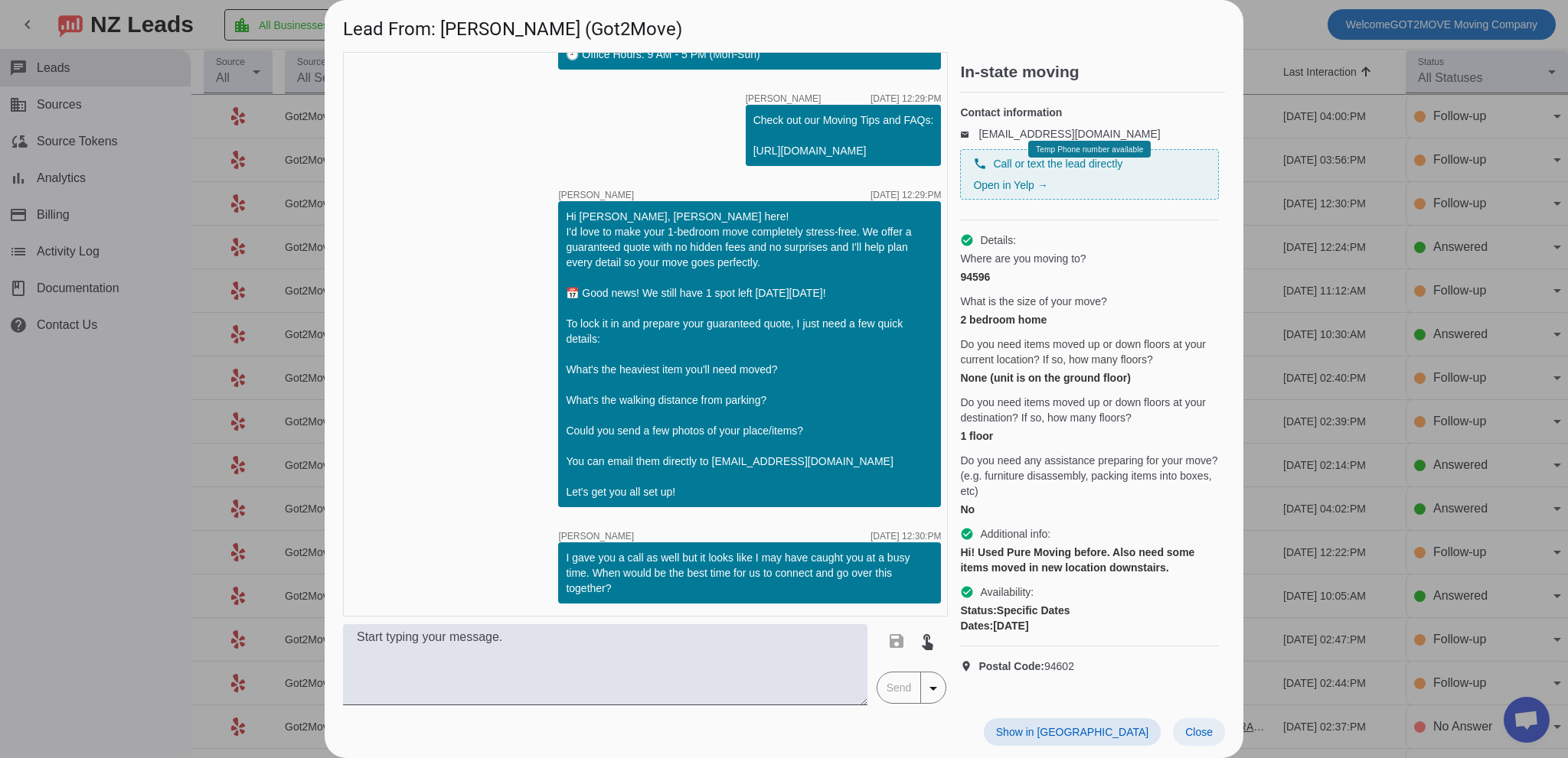
click at [1207, 729] on span "Close" at bounding box center [1200, 732] width 28 height 12
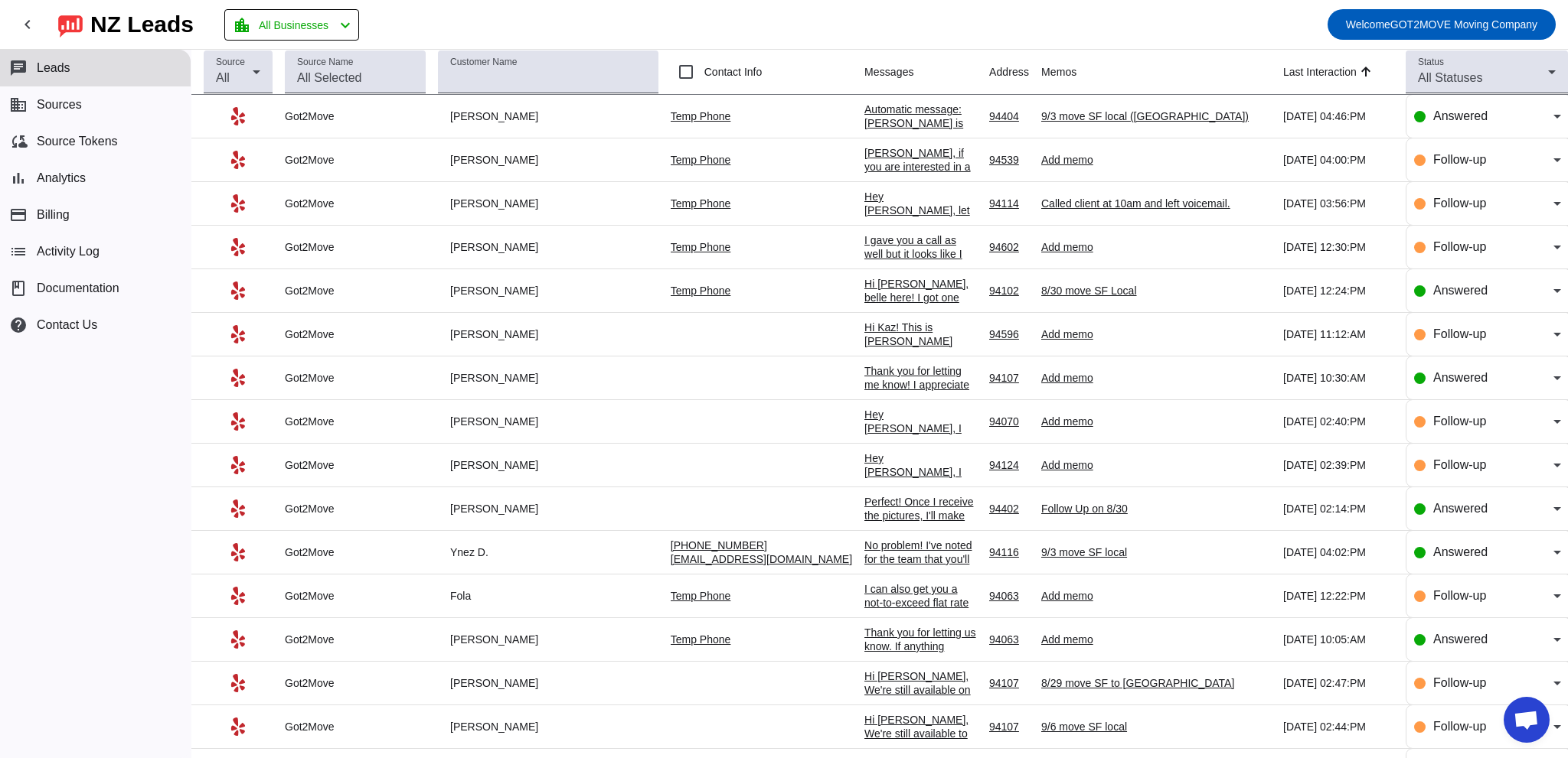
click at [865, 115] on div "Automatic message: [PERSON_NAME] is no longer pursuing this job." at bounding box center [921, 130] width 112 height 55
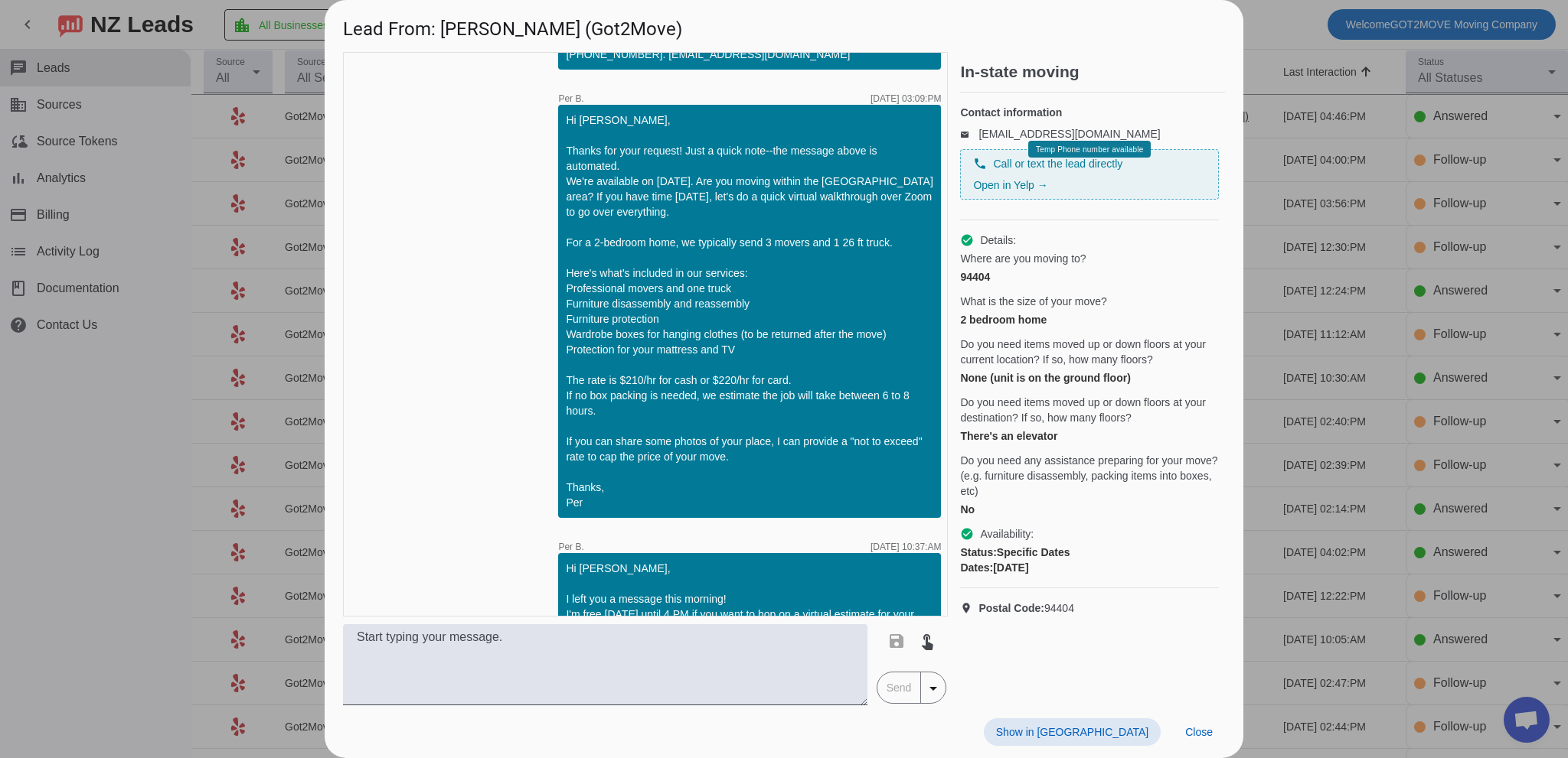
scroll to position [311, 0]
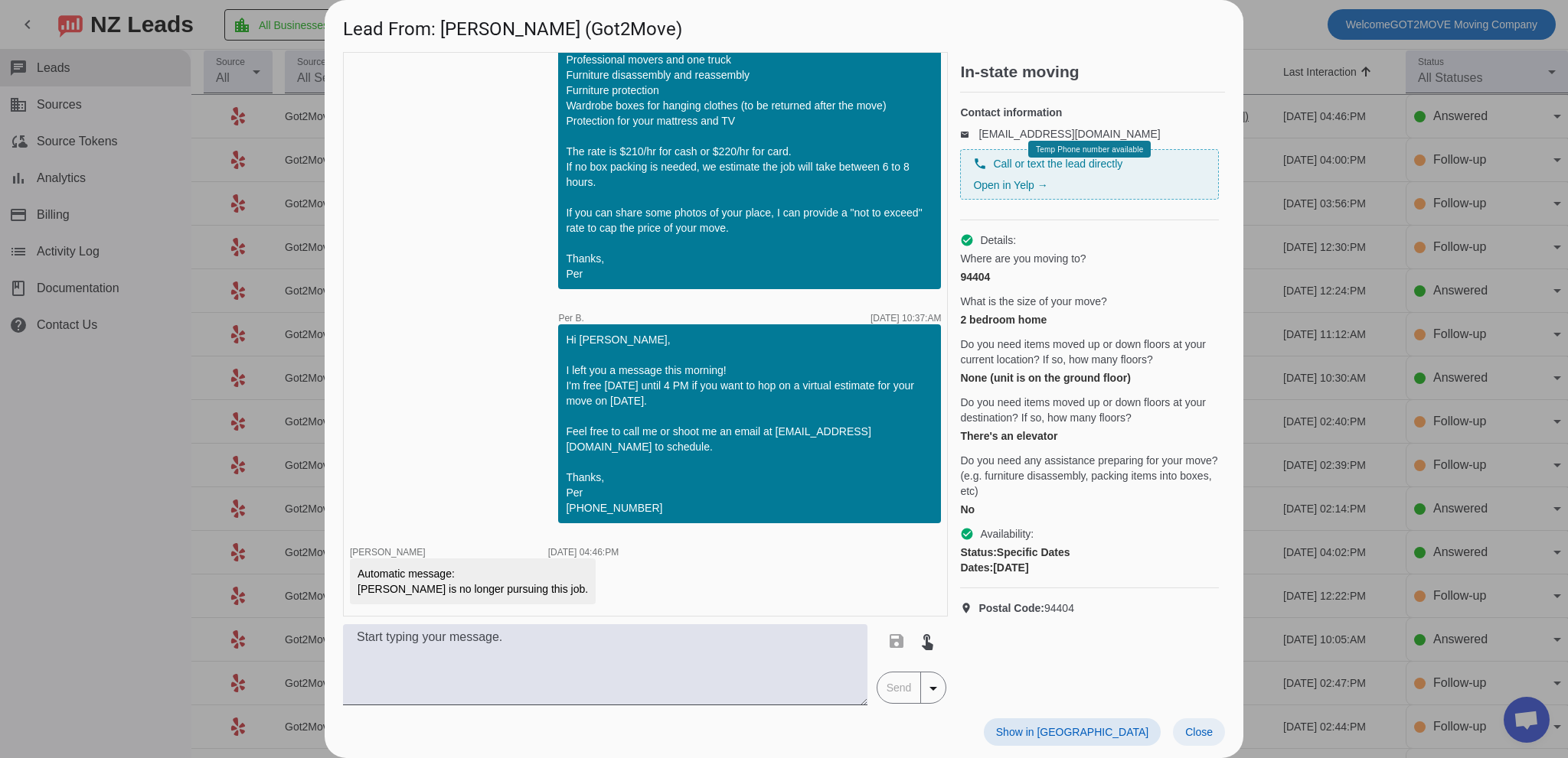
click at [1201, 726] on span "Close" at bounding box center [1200, 732] width 28 height 12
